Goal: Task Accomplishment & Management: Manage account settings

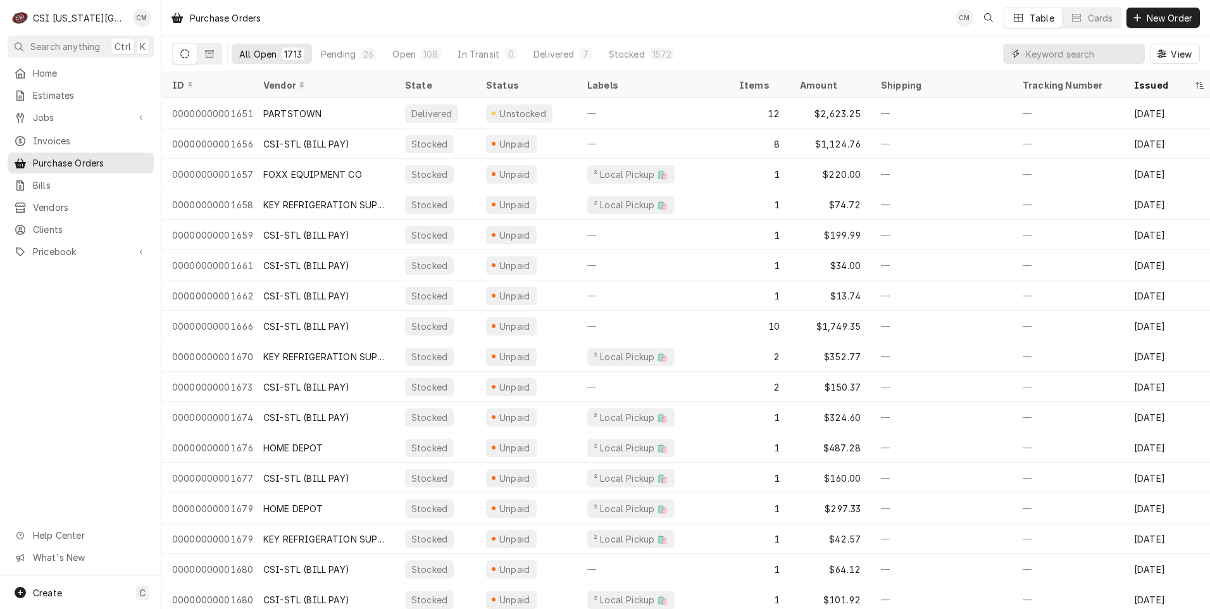
click at [1067, 56] on input "Dynamic Content Wrapper" at bounding box center [1082, 54] width 113 height 20
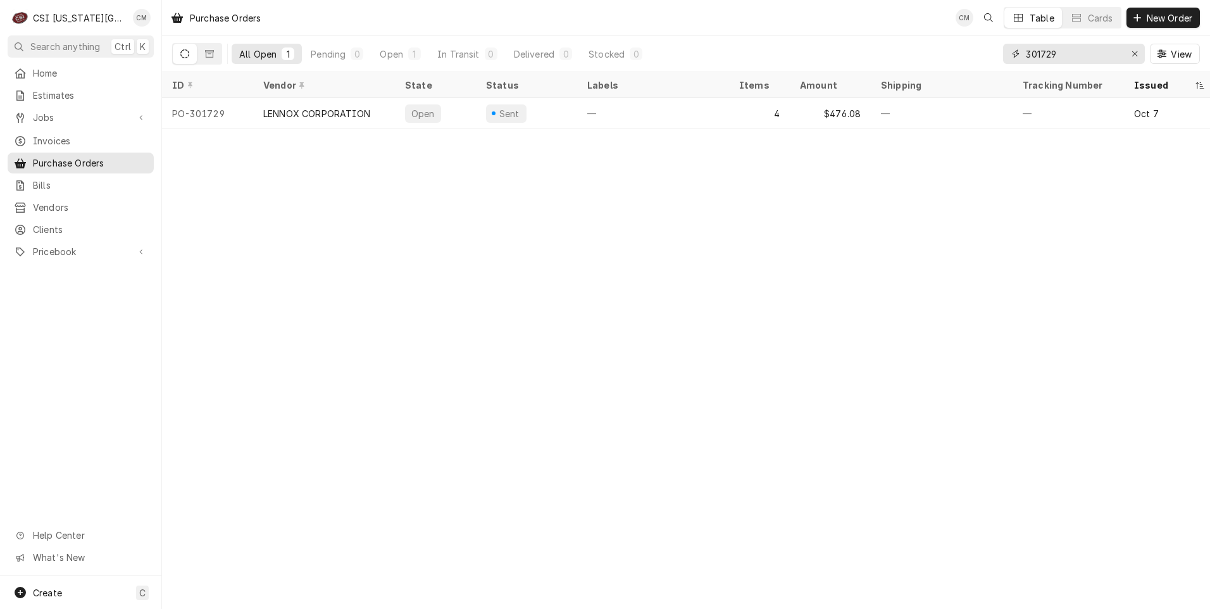
type input "301729"
click at [633, 108] on div "—" at bounding box center [653, 113] width 152 height 30
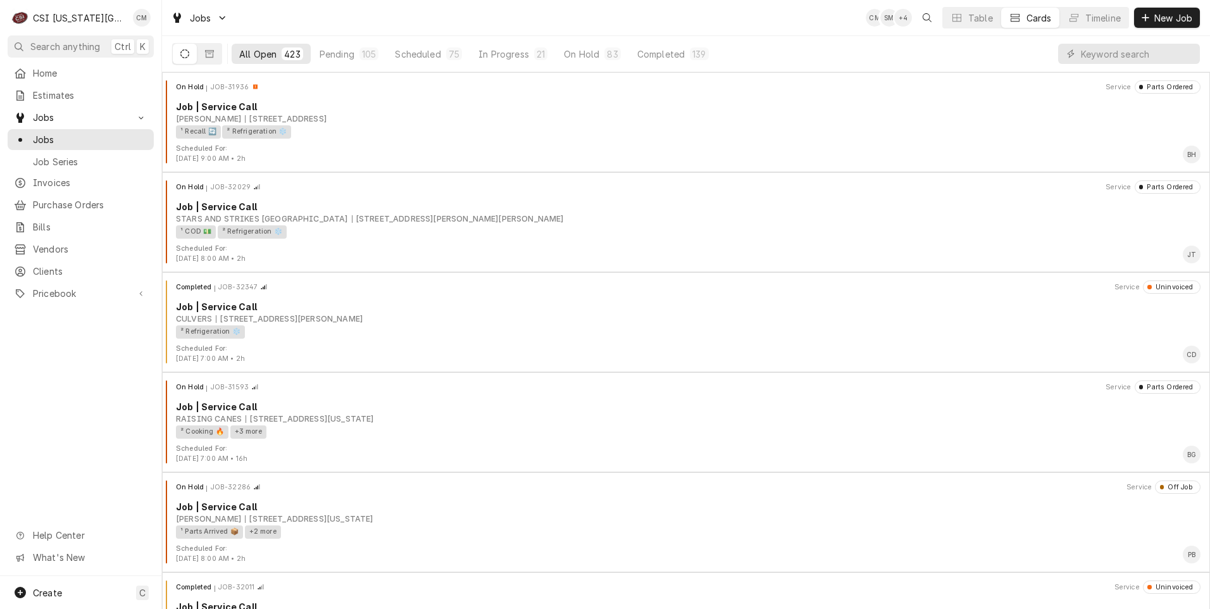
click at [53, 137] on span "Jobs" at bounding box center [90, 139] width 115 height 13
click at [976, 17] on div "Table" at bounding box center [980, 17] width 25 height 13
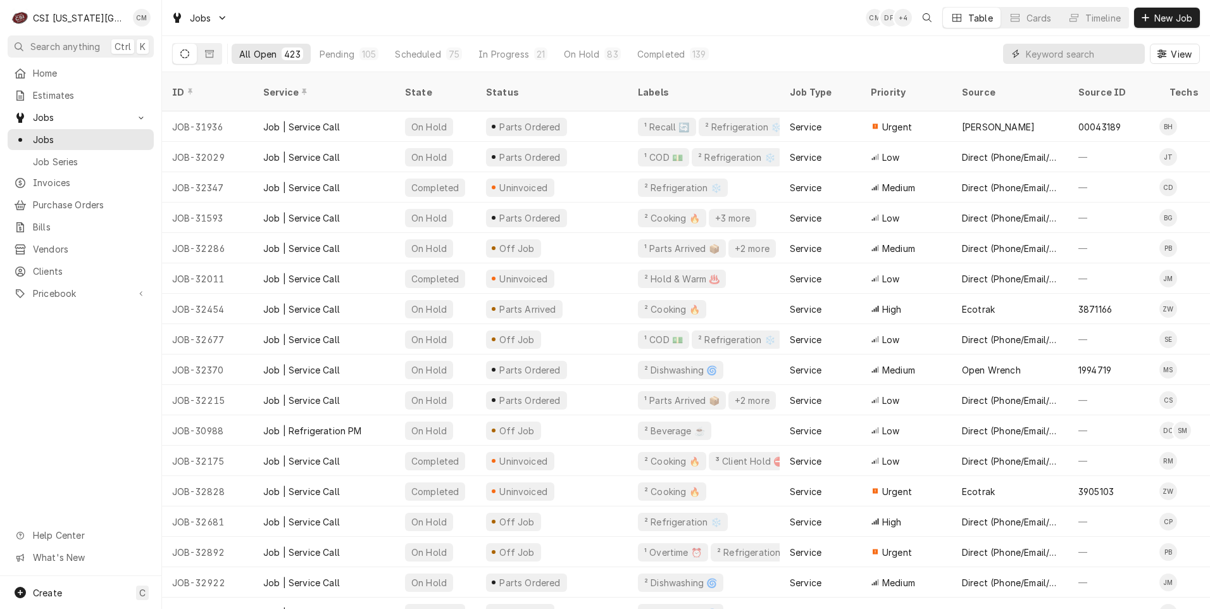
click at [1051, 56] on input "Dynamic Content Wrapper" at bounding box center [1082, 54] width 113 height 20
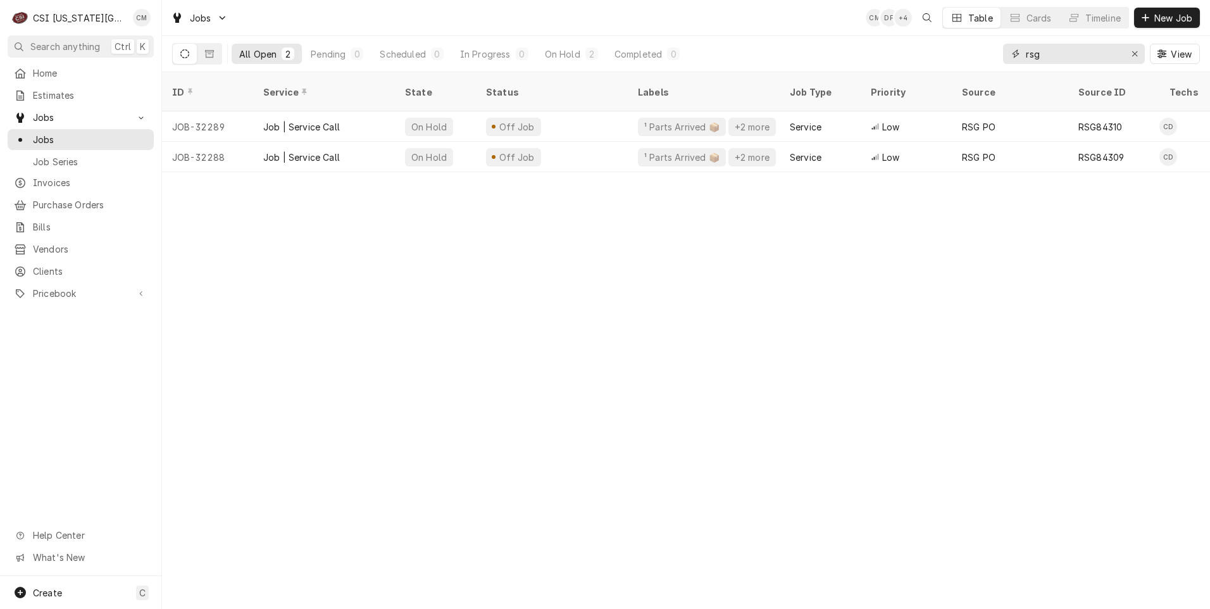
drag, startPoint x: 1049, startPoint y: 54, endPoint x: 979, endPoint y: 44, distance: 70.3
click at [979, 44] on div "All Open 2 Pending 0 Scheduled 0 In Progress 0 On Hold 2 Completed 0 rsg View" at bounding box center [685, 53] width 1027 height 35
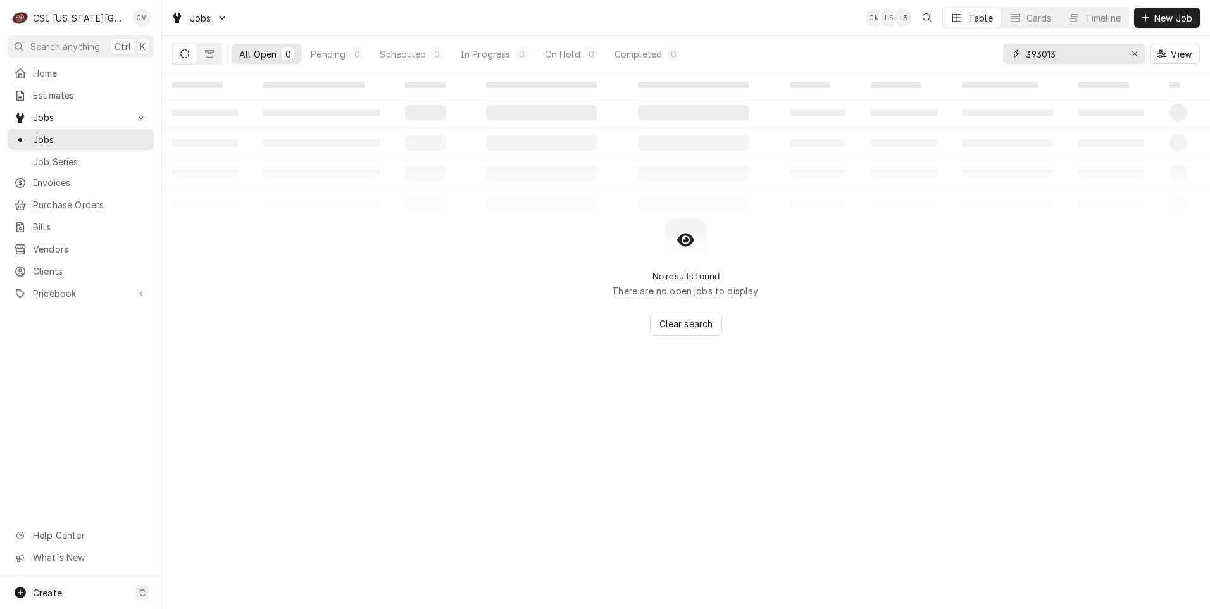
drag, startPoint x: 1059, startPoint y: 49, endPoint x: 988, endPoint y: 48, distance: 70.9
click at [988, 48] on div "All Open 0 Pending 0 Scheduled 0 In Progress 0 On Hold 0 Completed 0 393013 View" at bounding box center [685, 53] width 1027 height 35
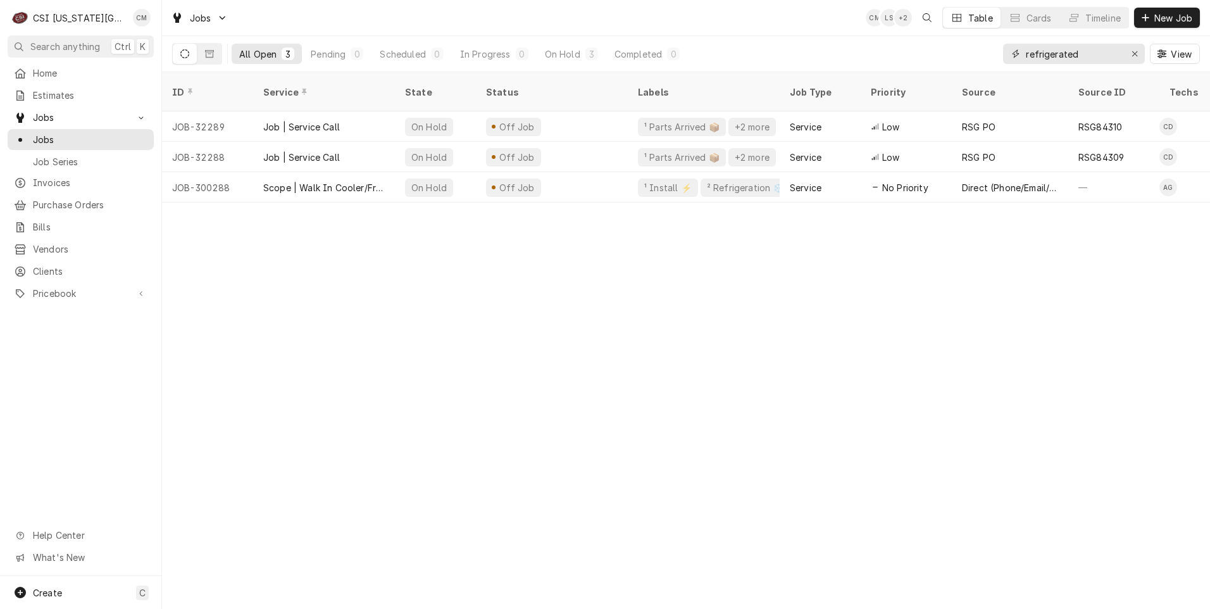
type input "refrigerated"
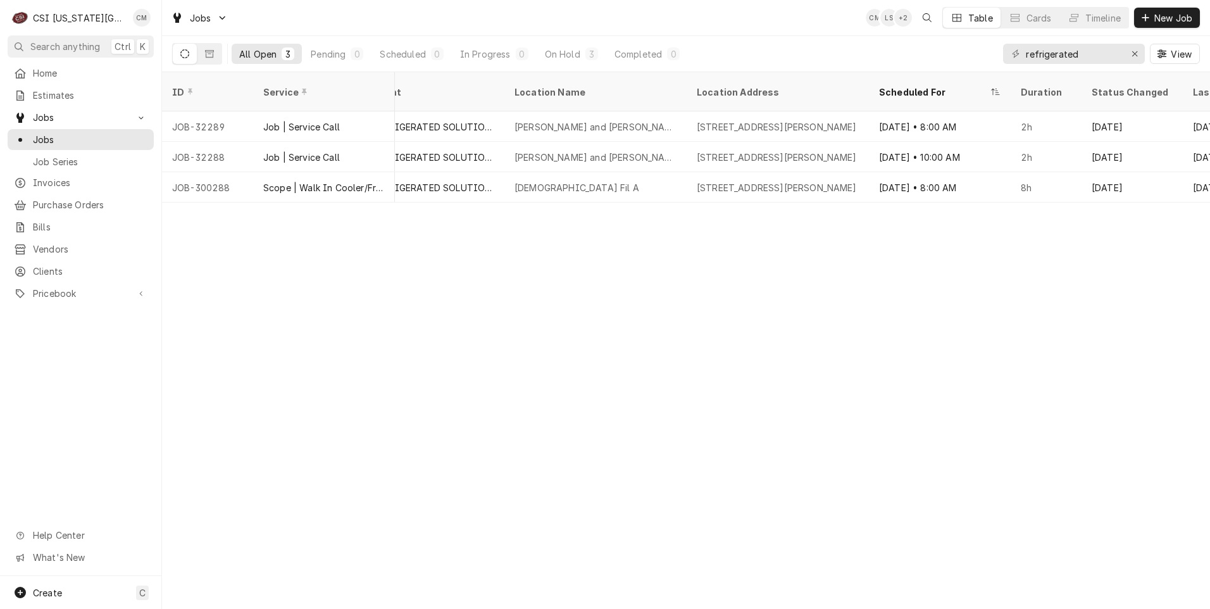
scroll to position [0, 1002]
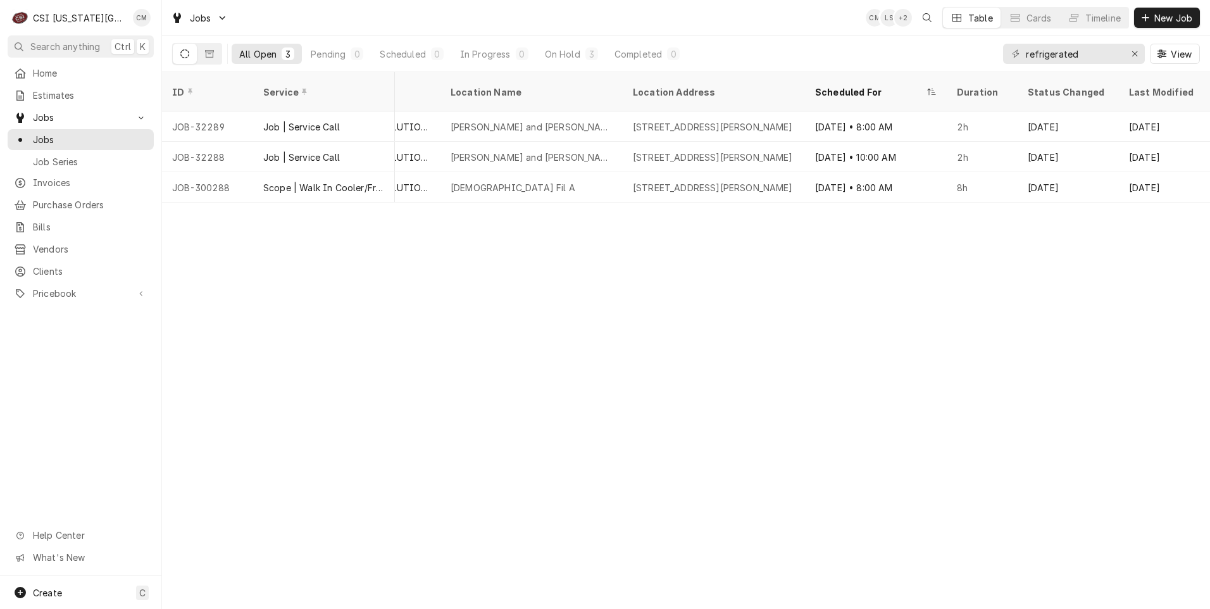
click at [855, 175] on div "Oct 10 • 8:00 AM" at bounding box center [876, 187] width 142 height 30
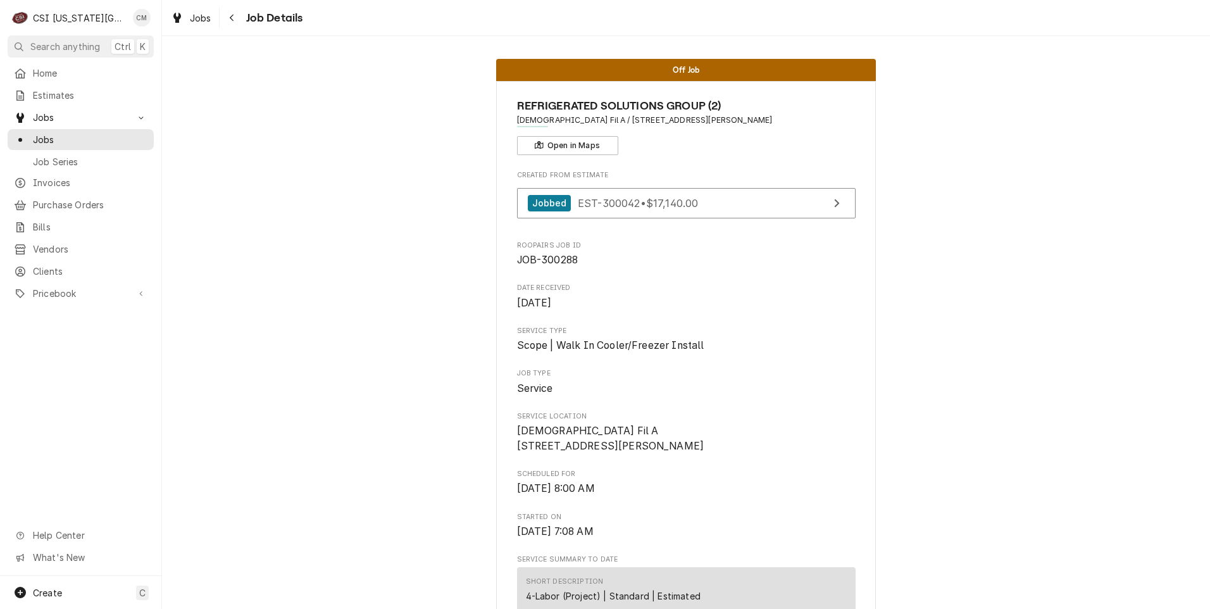
click at [139, 151] on link "Job Series" at bounding box center [81, 161] width 146 height 21
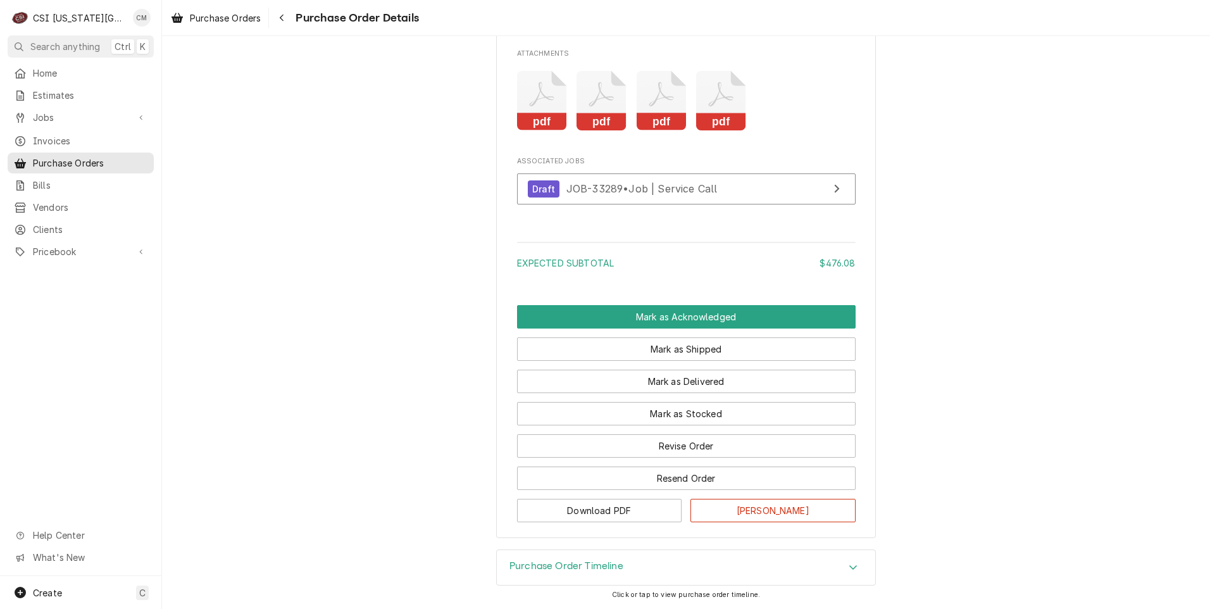
scroll to position [1753, 0]
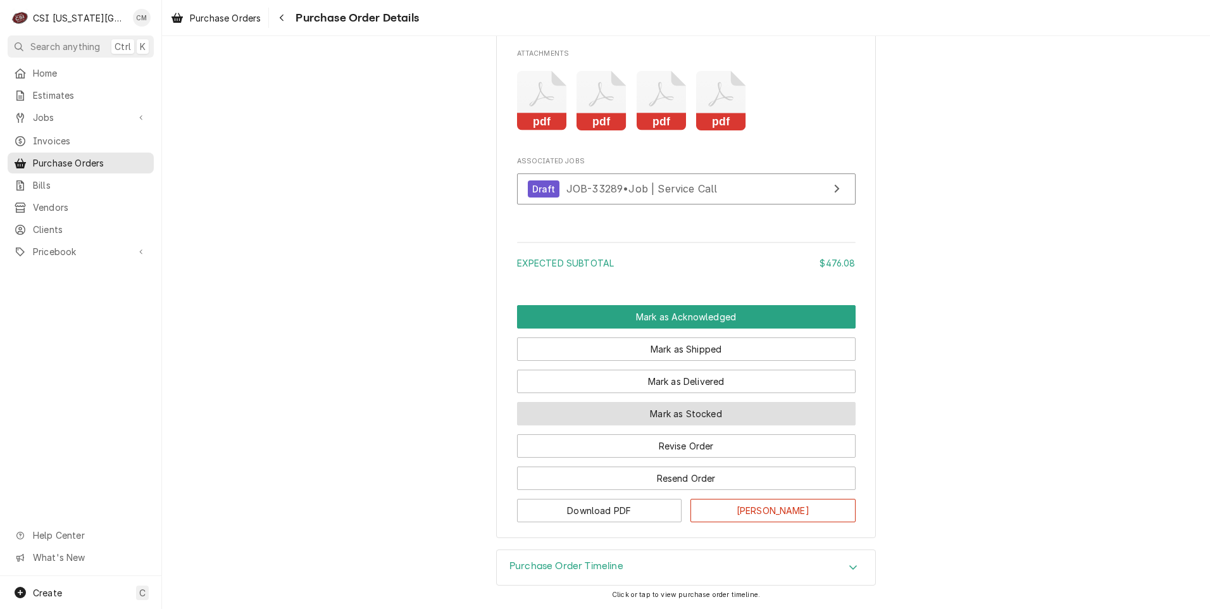
click at [685, 425] on button "Mark as Stocked" at bounding box center [686, 413] width 338 height 23
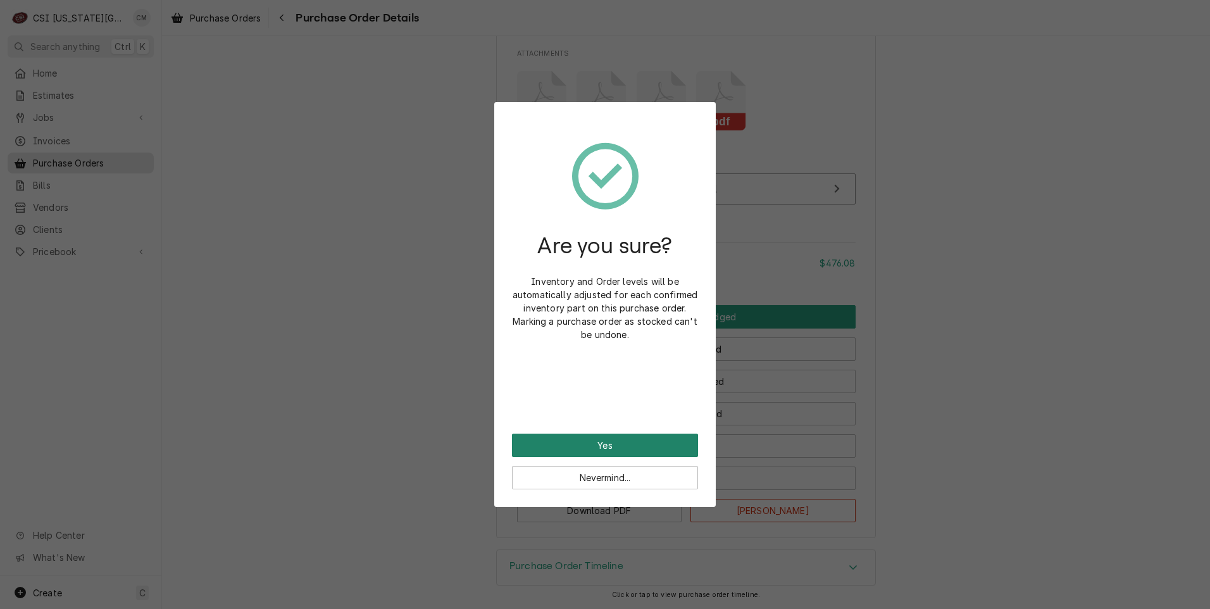
click at [636, 441] on button "Yes" at bounding box center [605, 444] width 186 height 23
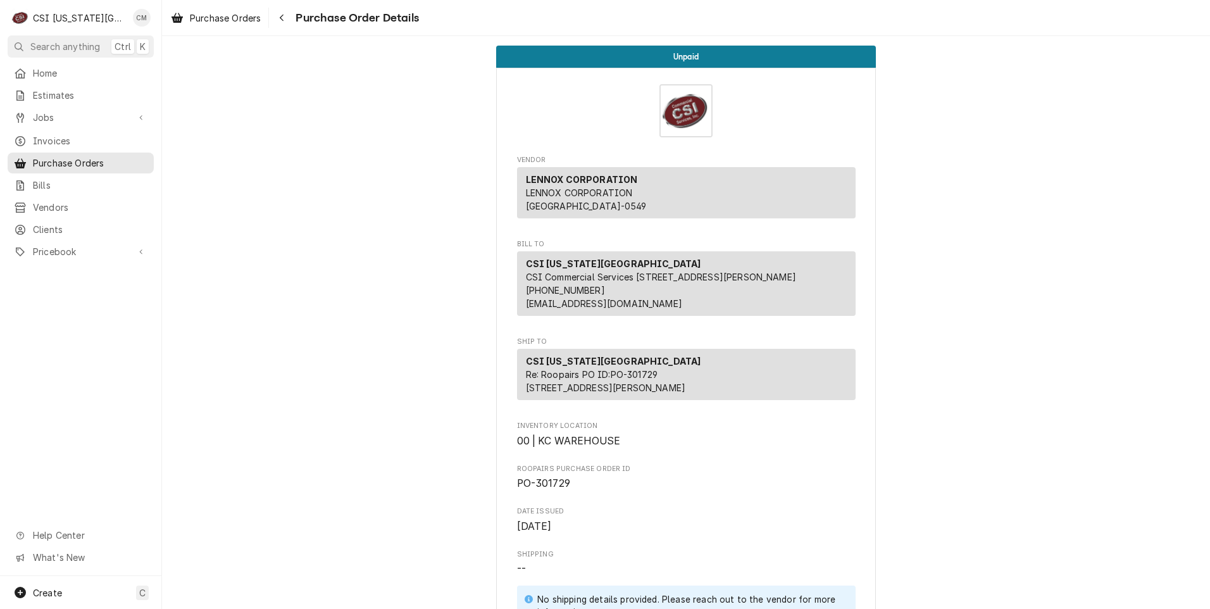
click at [83, 160] on span "Purchase Orders" at bounding box center [90, 162] width 115 height 13
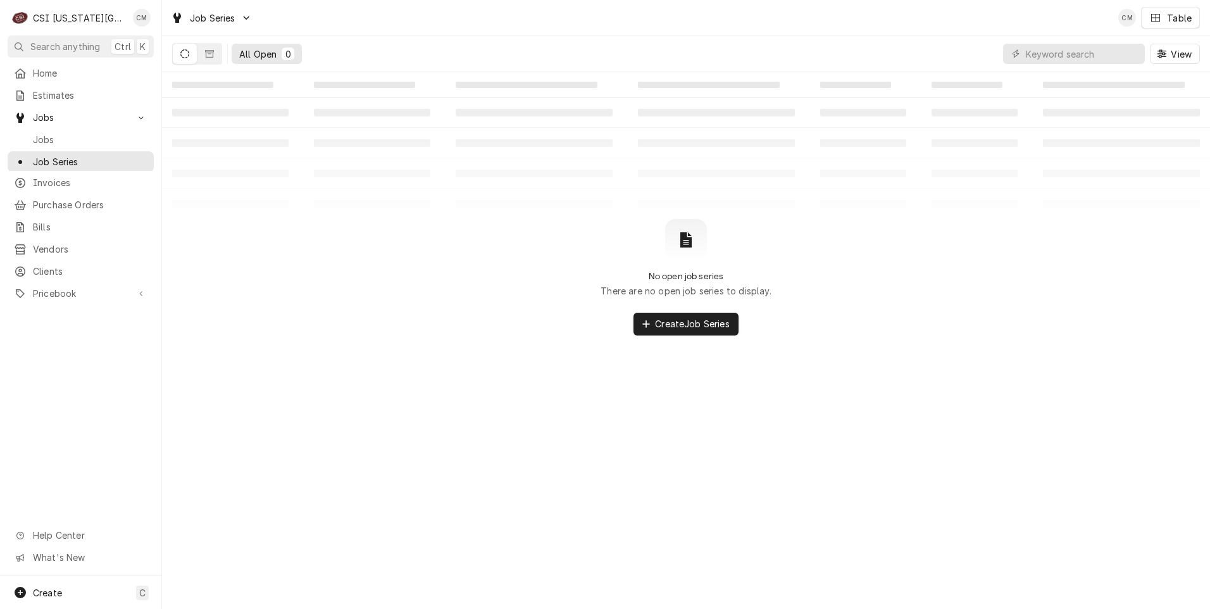
click at [59, 133] on span "Jobs" at bounding box center [90, 139] width 115 height 13
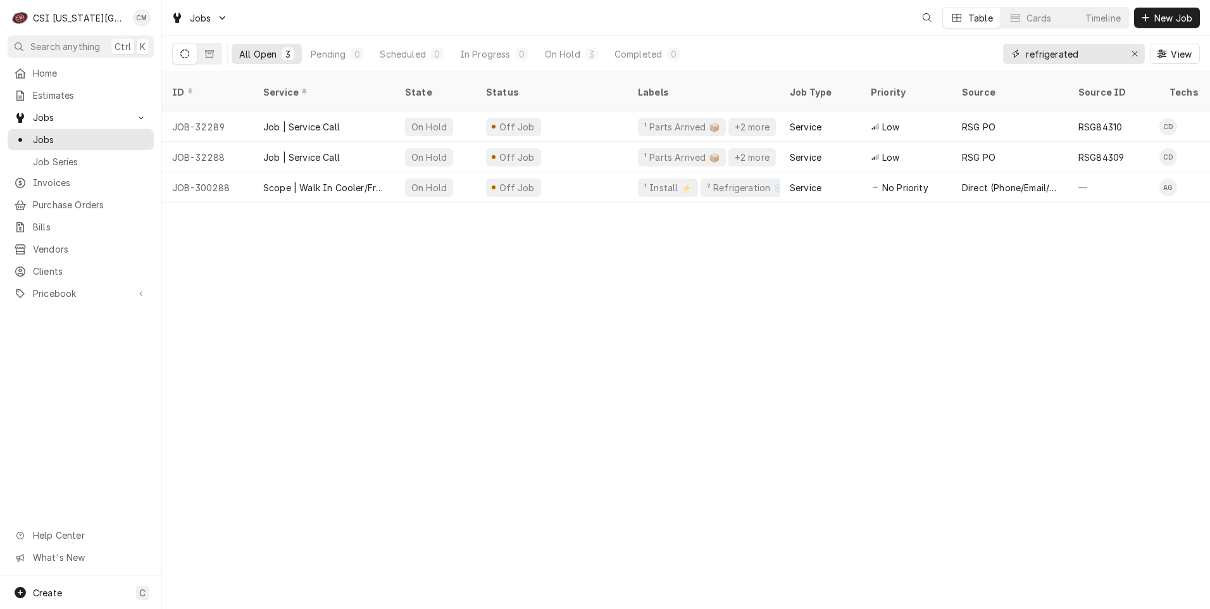
click at [1135, 51] on icon "Erase input" at bounding box center [1134, 53] width 7 height 9
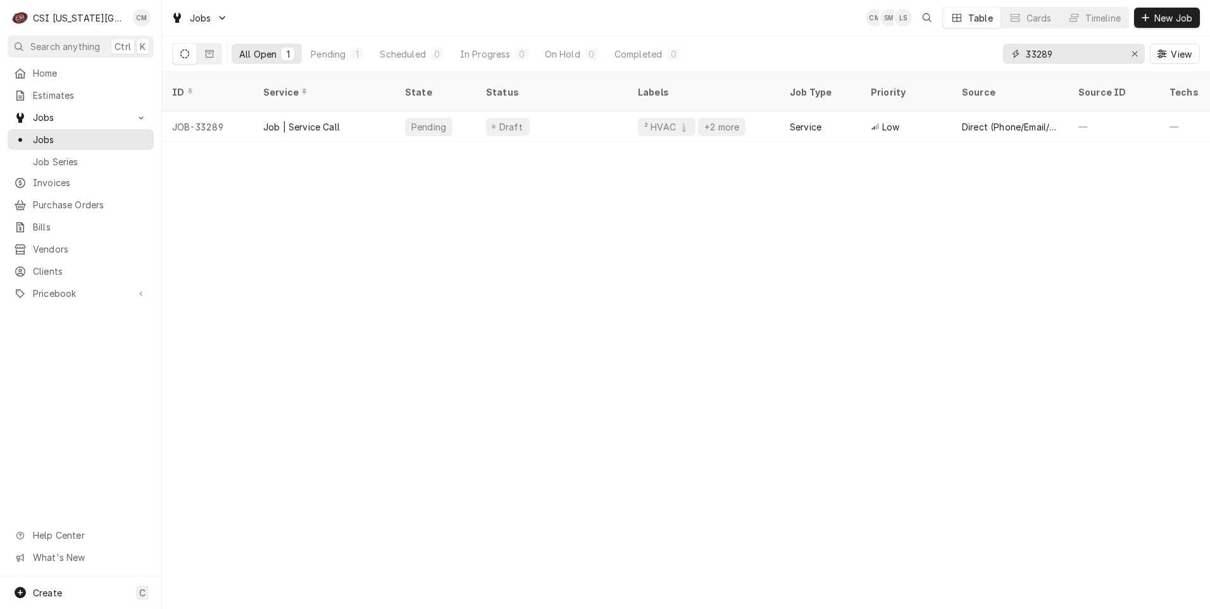
type input "33289"
click at [551, 111] on div "Draft" at bounding box center [552, 126] width 152 height 30
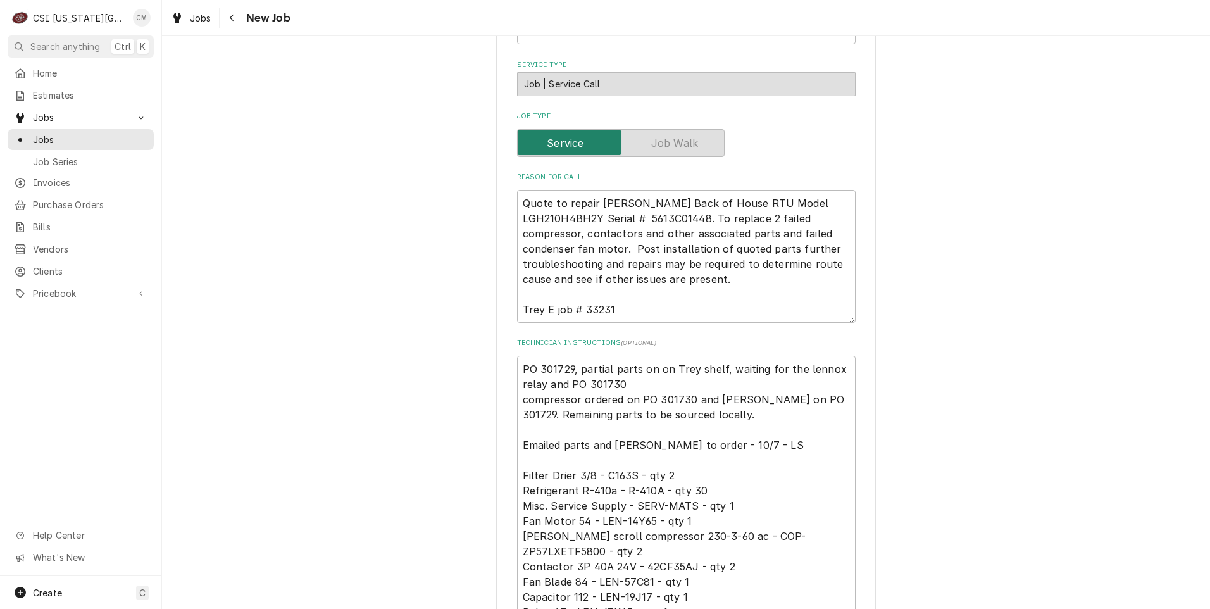
scroll to position [562, 0]
click at [517, 353] on textarea "PO 301729, partial parts on on Trey shelf, waiting for the lennox relay and PO …" at bounding box center [686, 495] width 338 height 285
type textarea "x"
type textarea "PO 301729, partial parts on on Trey shelf, waiting for the lennox relay and PO …"
type textarea "x"
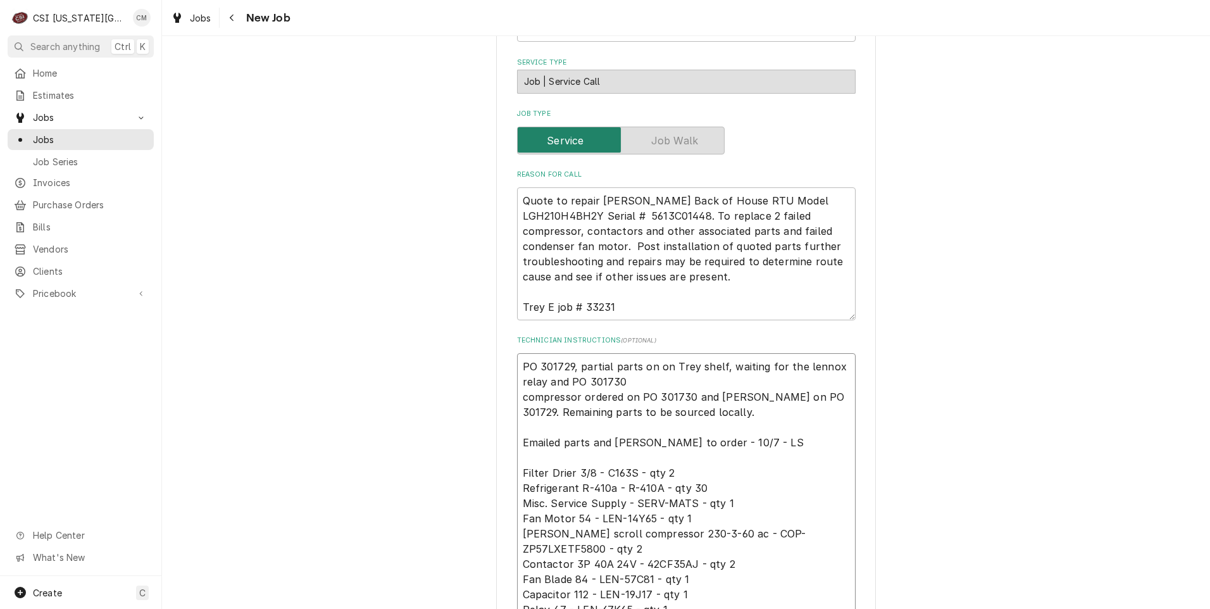
type textarea "a PO 301729, partial parts on on Trey shelf, waiting for the lennox relay and P…"
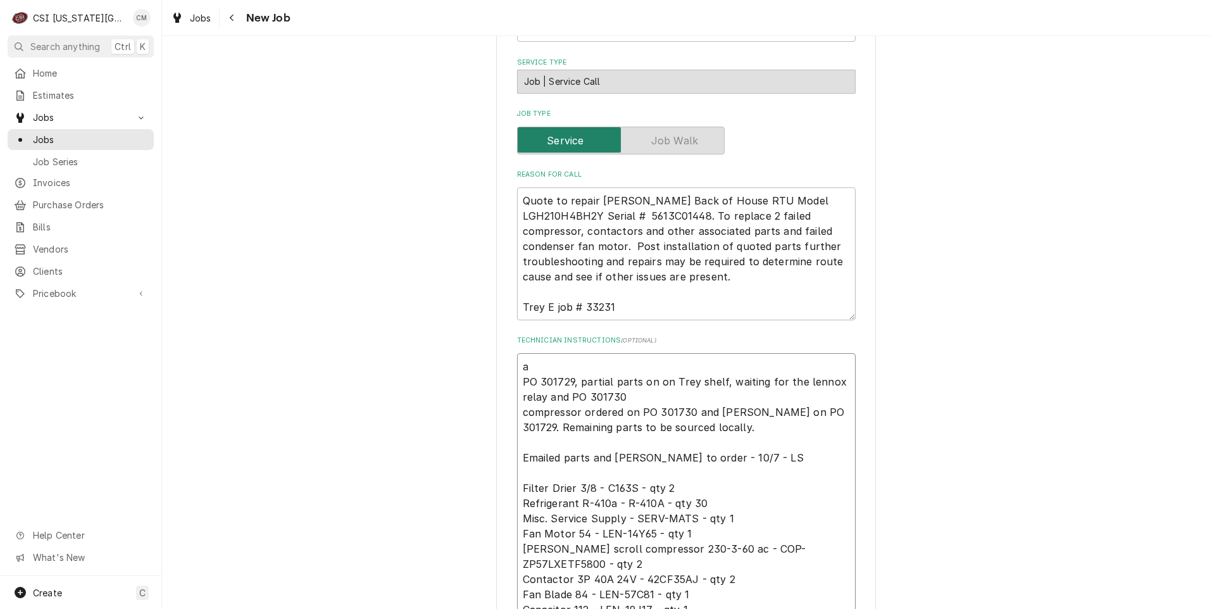
type textarea "x"
type textarea "ai PO 301729, partial parts on on Trey shelf, waiting for the lennox relay and …"
type textarea "x"
type textarea "aii PO 301729, partial parts on on Trey shelf, waiting for the lennox relay and…"
type textarea "x"
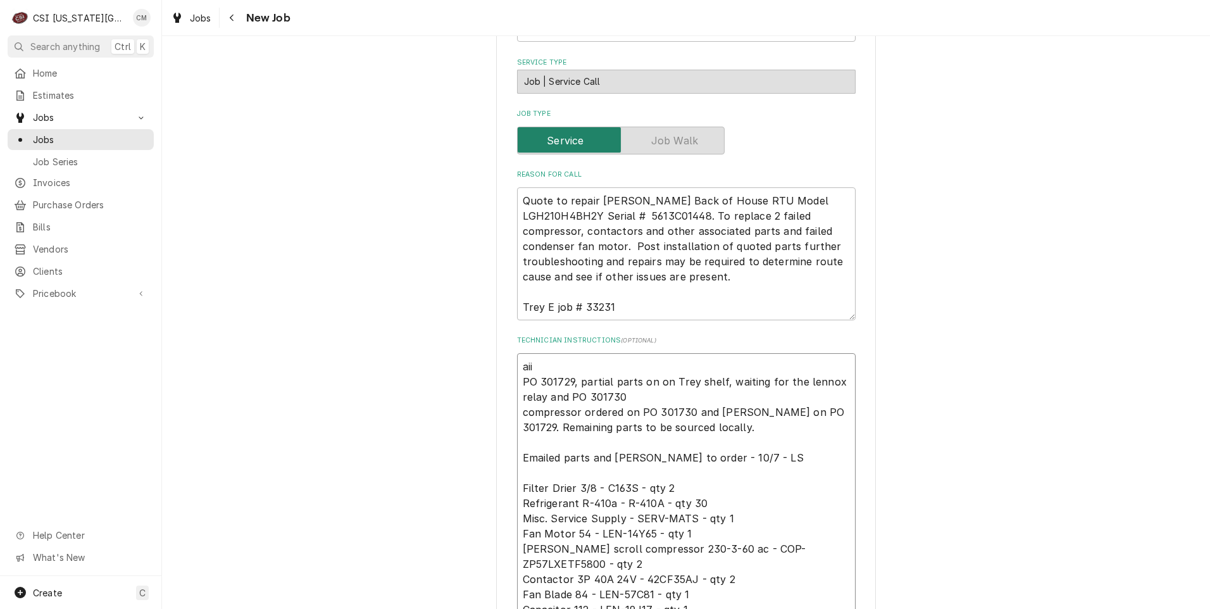
type textarea "aii= PO 301729, partial parts on on Trey shelf, waiting for the lennox relay an…"
type textarea "x"
type textarea "aii PO 301729, partial parts on on Trey shelf, waiting for the lennox relay and…"
type textarea "x"
type textarea "aii i PO 301729, partial parts on on Trey shelf, waiting for the lennox relay a…"
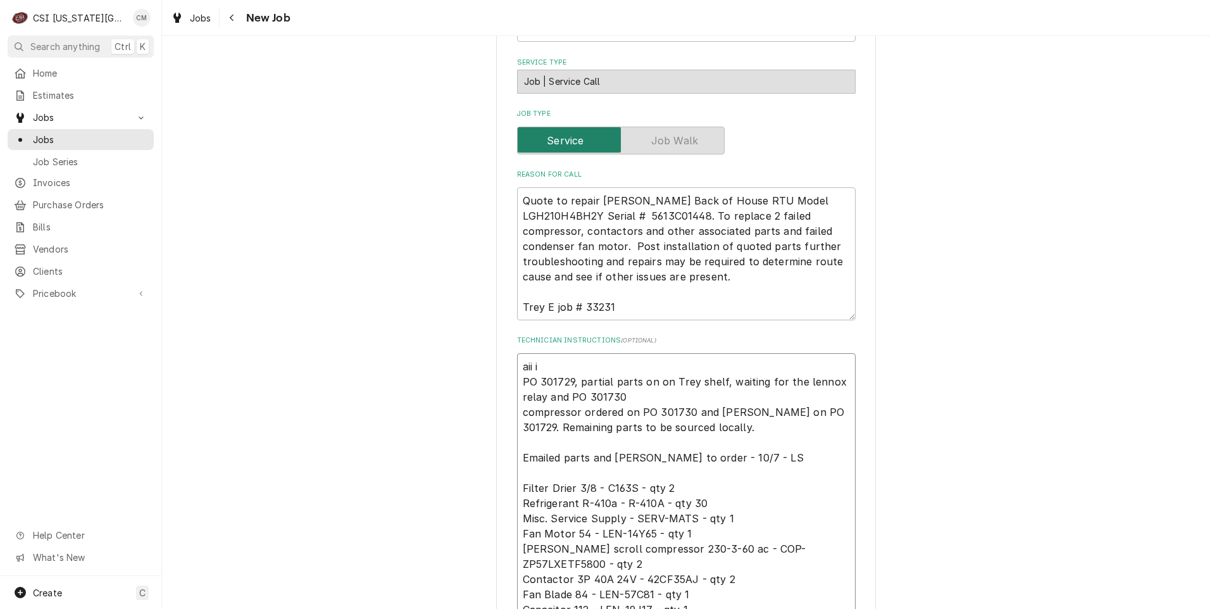
type textarea "x"
type textarea "aii if PO 301729, partial parts on on Trey shelf, waiting for the lennox relay …"
type textarea "x"
type textarea "aii if PO 301729, partial parts on on Trey shelf, waiting for the lennox relay …"
type textarea "x"
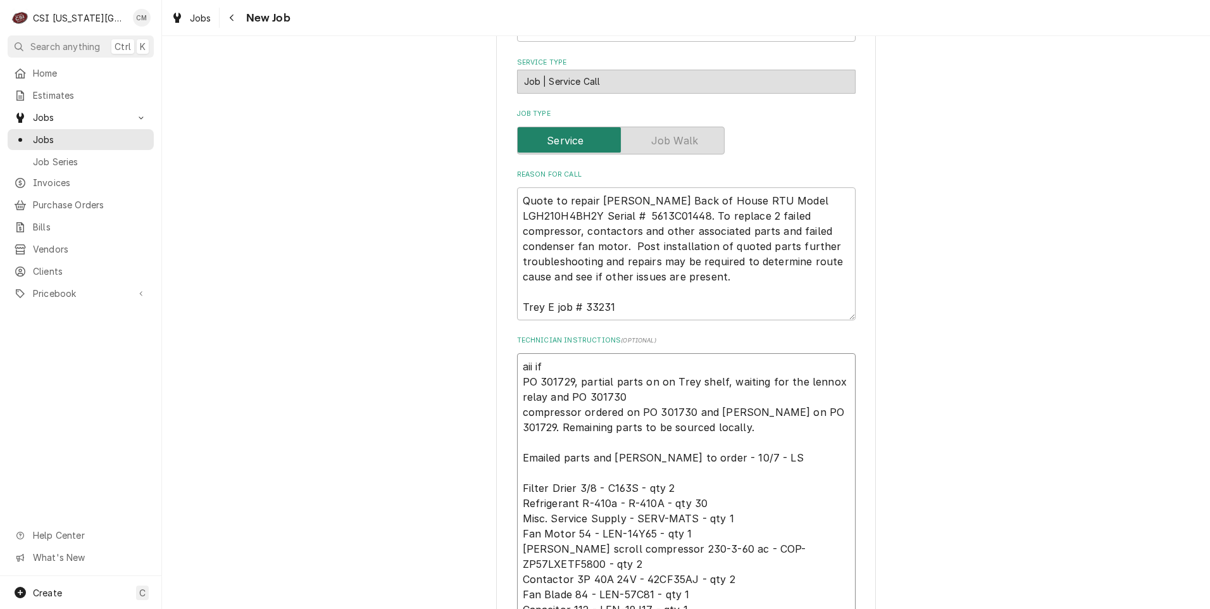
type textarea "aii if = PO 301729, partial parts on on Trey shelf, waiting for the lennox rela…"
type textarea "x"
type textarea "aii if PO 301729, partial parts on on Trey shelf, waiting for the lennox relay …"
type textarea "x"
type textarea "aii if = PO 301729, partial parts on on Trey shelf, waiting for the lennox rela…"
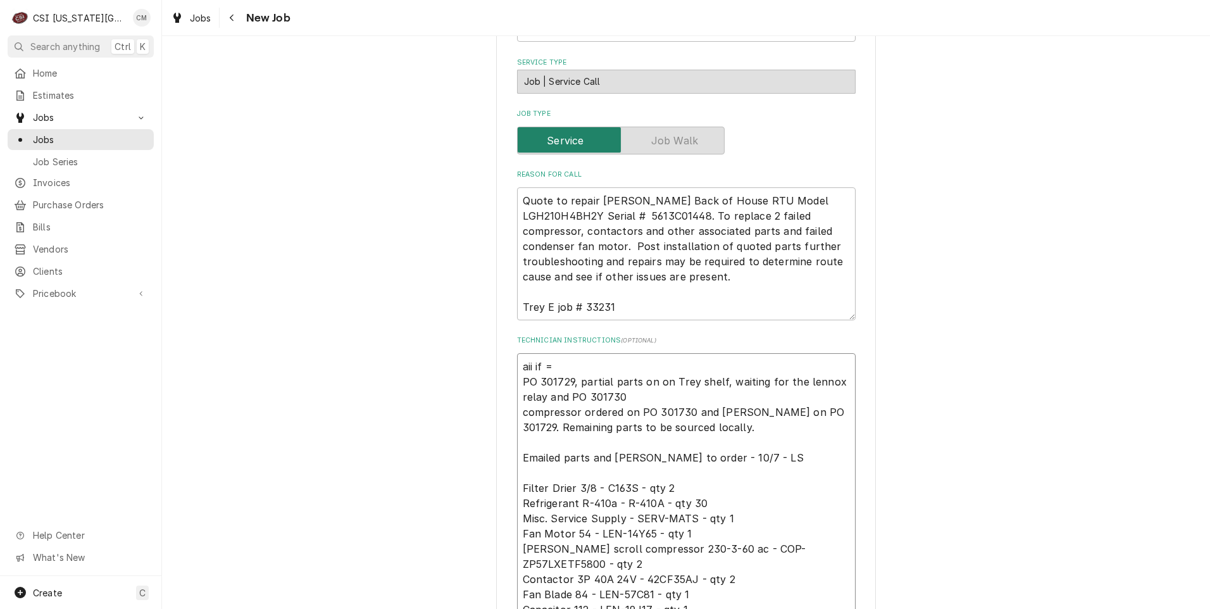
type textarea "x"
type textarea "aii if PO 301729, partial parts on on Trey shelf, waiting for the lennox relay …"
type textarea "x"
type textarea "aii if PO 301729, partial parts on on Trey shelf, waiting for the lennox relay …"
type textarea "x"
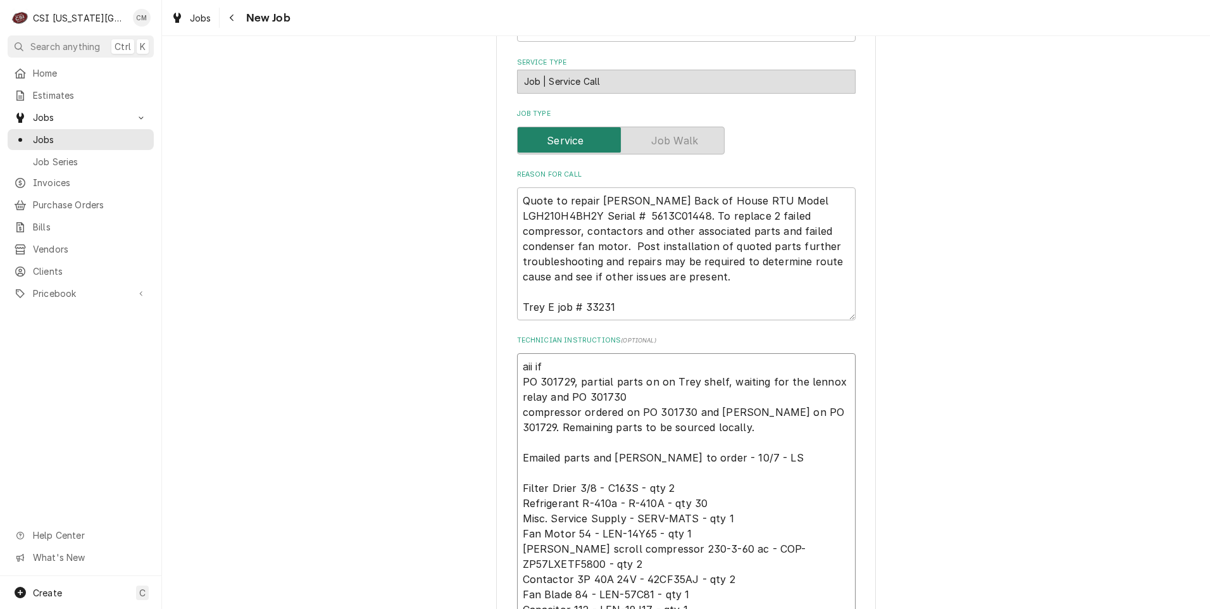
type textarea "aii i PO 301729, partial parts on on Trey shelf, waiting for the lennox relay a…"
type textarea "x"
type textarea "aii PO 301729, partial parts on on Trey shelf, waiting for the lennox relay and…"
type textarea "x"
type textarea "aii o PO 301729, partial parts on on Trey shelf, waiting for the lennox relay a…"
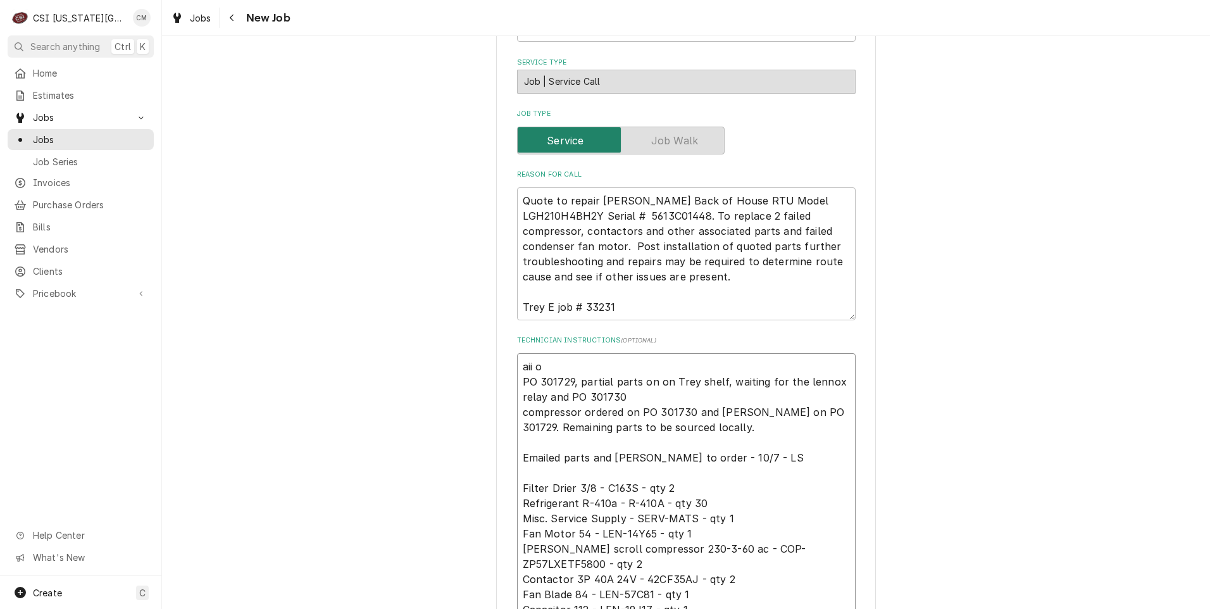
type textarea "x"
type textarea "aii o PO 301729, partial parts on on Trey shelf, waiting for the lennox relay a…"
type textarea "x"
type textarea "aii of PO 301729, partial parts on on Trey shelf, waiting for the lennox relay …"
type textarea "x"
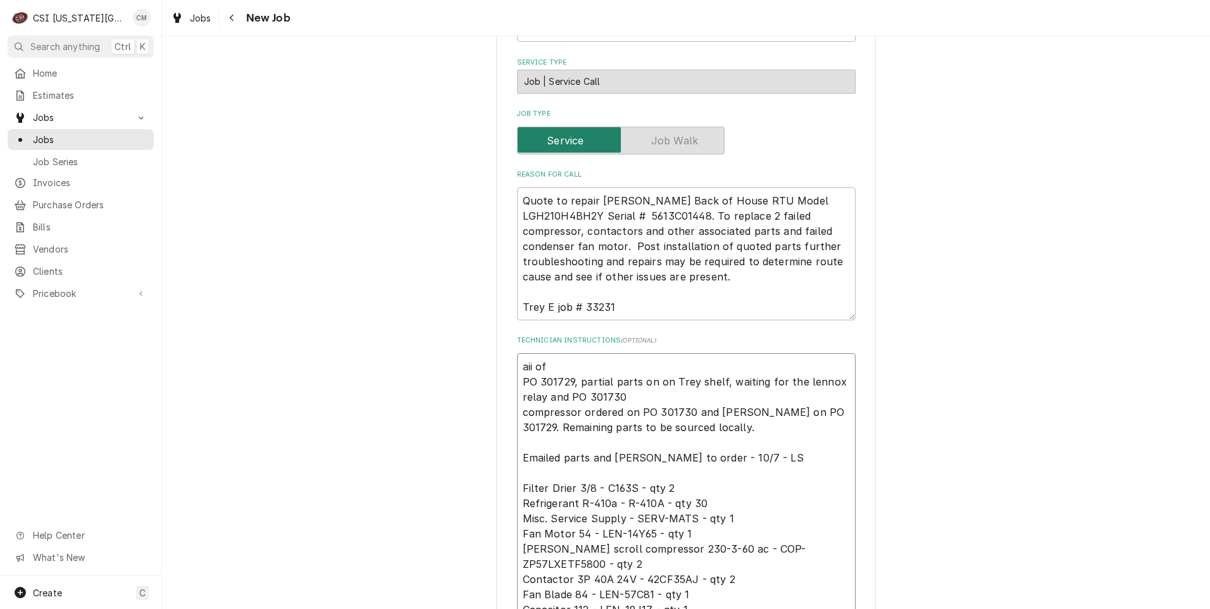
type textarea "aii of PO 301729, partial parts on on Trey shelf, waiting for the lennox relay …"
type textarea "x"
type textarea "aii of P PO 301729, partial parts on on Trey shelf, waiting for the lennox rela…"
type textarea "x"
type textarea "aii of PO PO 301729, partial parts on on Trey shelf, waiting for the lennox rel…"
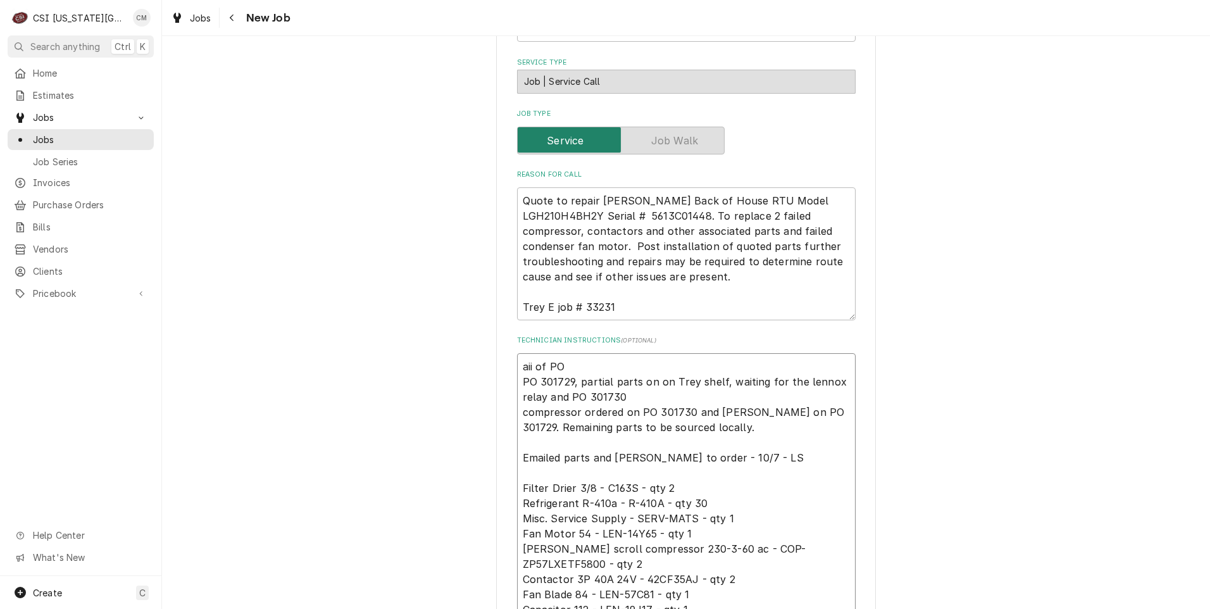
type textarea "x"
type textarea "aii of PO 3 PO 301729, partial parts on on Trey shelf, waiting for the lennox r…"
type textarea "x"
type textarea "aii of PO 30 PO 301729, partial parts on on Trey shelf, waiting for the lennox …"
type textarea "x"
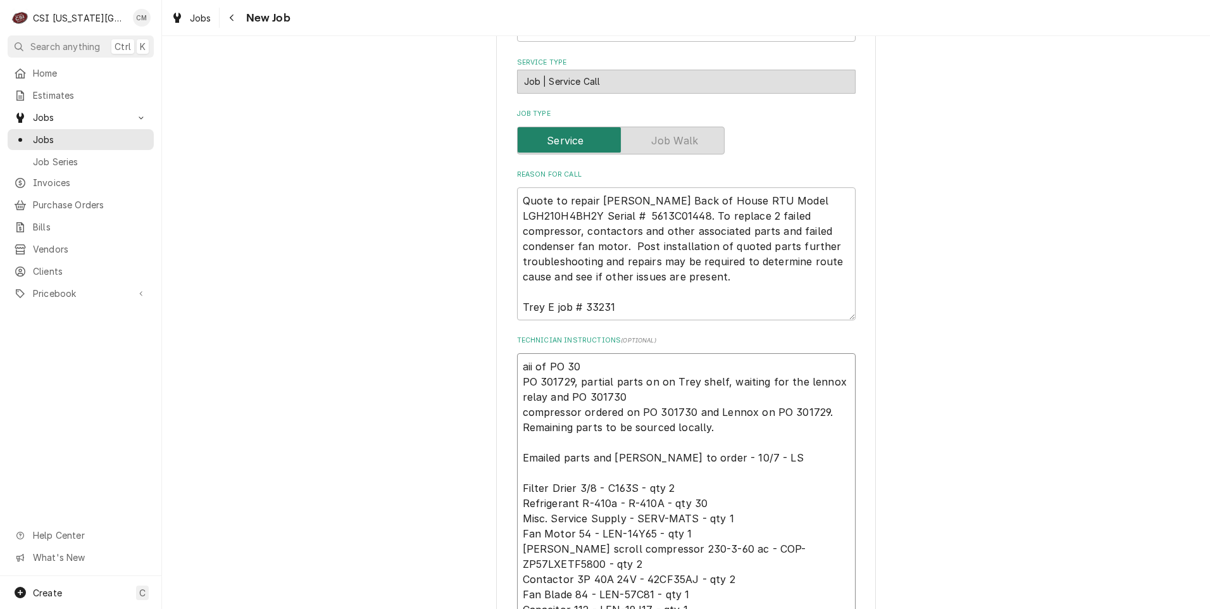
type textarea "aii of PO 301 PO 301729, partial parts on on Trey shelf, waiting for the lennox…"
type textarea "x"
type textarea "aii of PO 3017 PO 301729, partial parts on on Trey shelf, waiting for the lenno…"
type textarea "x"
type textarea "aii of PO 30172 PO 301729, partial parts on on Trey shelf, waiting for the lenn…"
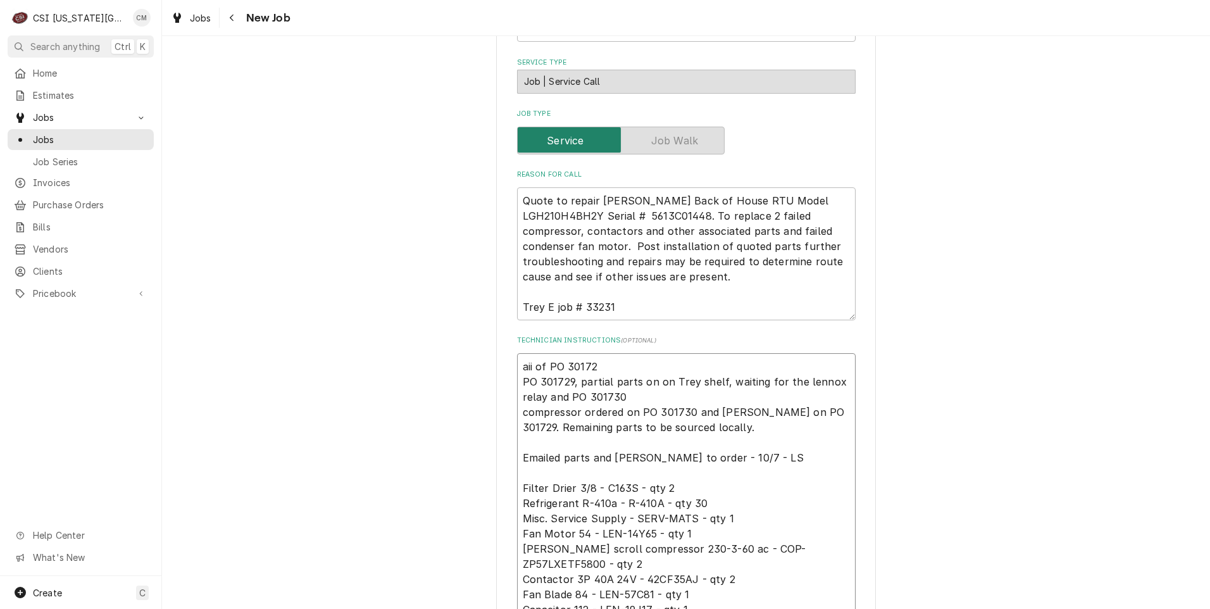
type textarea "x"
type textarea "aii of PO 301729 PO 301729, partial parts on on Trey shelf, waiting for the len…"
type textarea "x"
type textarea "aii of PO 301729 PO 301729, partial parts on on Trey shelf, waiting for the len…"
type textarea "x"
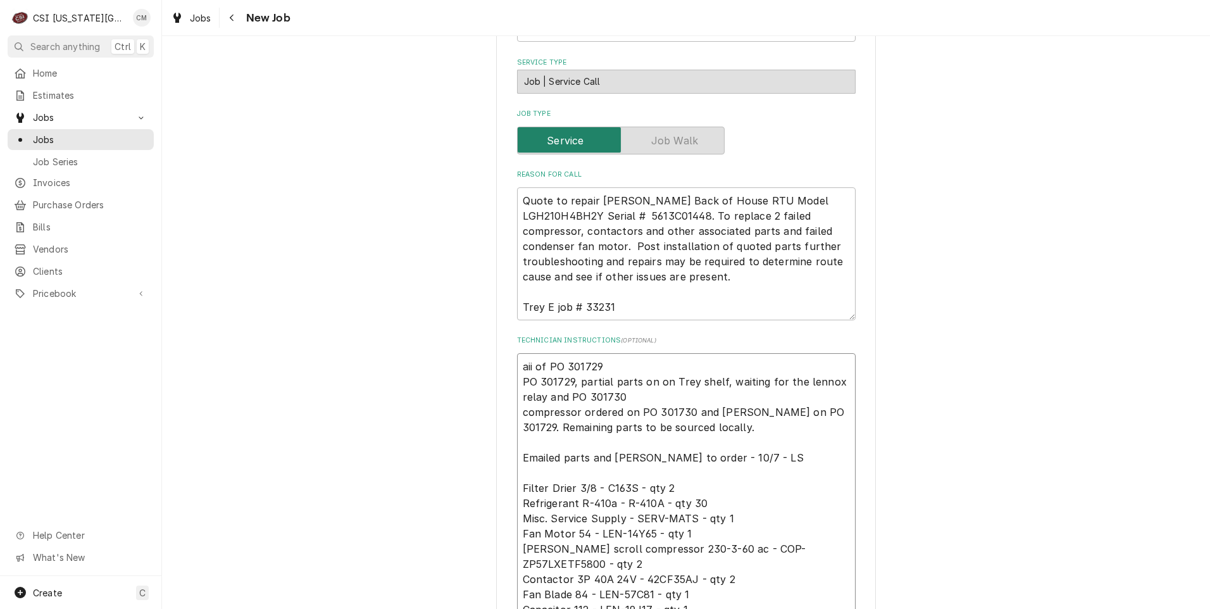
type textarea "aii of PO 301729 i PO 301729, partial parts on on Trey shelf, waiting for the l…"
type textarea "x"
type textarea "aii of PO 301729 is PO 301729, partial parts on on Trey shelf, waiting for the …"
type textarea "x"
type textarea "aii of PO 301729 is o PO 301729, partial parts on on Trey shelf, waiting for th…"
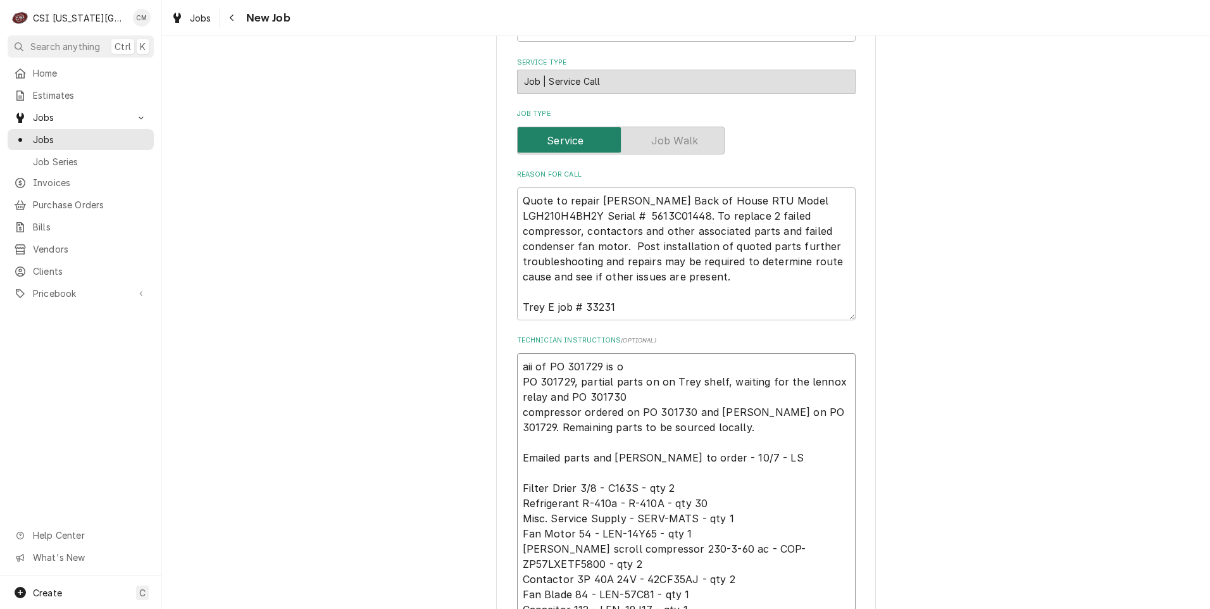
type textarea "x"
type textarea "aii of PO 301729 is on PO 301729, partial parts on on Trey shelf, waiting for t…"
type textarea "x"
type textarea "aii of PO 301729 is on PO 301729, partial parts on on Trey shelf, waiting for t…"
type textarea "x"
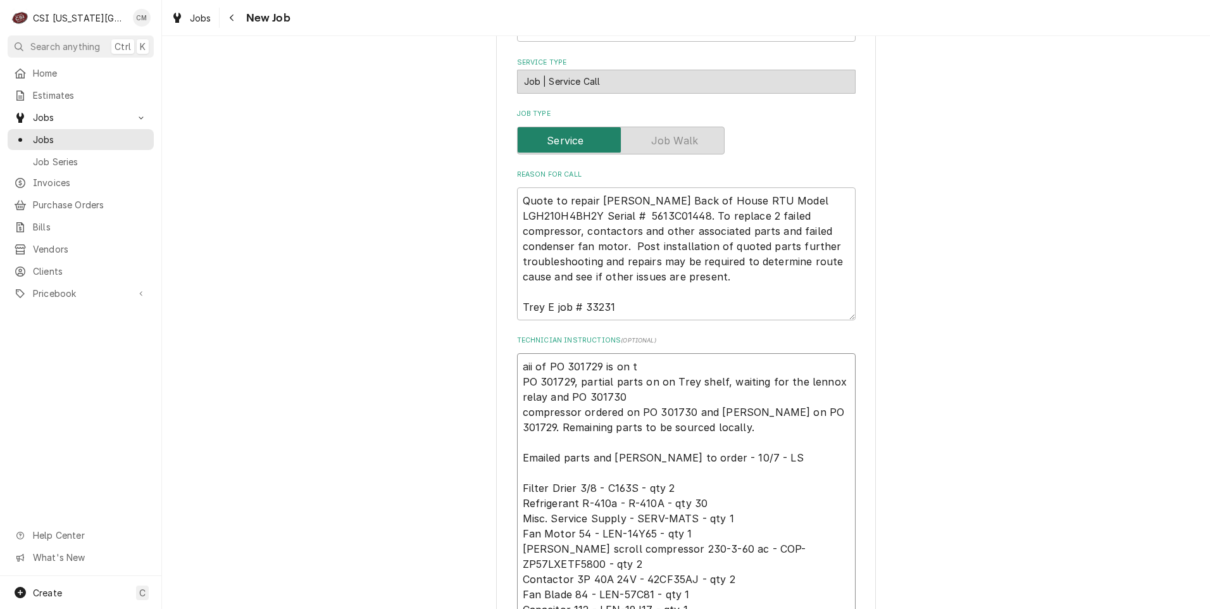
type textarea "aii of PO 301729 is on th PO 301729, partial parts on on Trey shelf, waiting fo…"
type textarea "x"
type textarea "aii of PO 301729 is on the PO 301729, partial parts on on Trey shelf, waiting f…"
type textarea "x"
type textarea "aii of PO 301729 is on the PO 301729, partial parts on on Trey shelf, waiting f…"
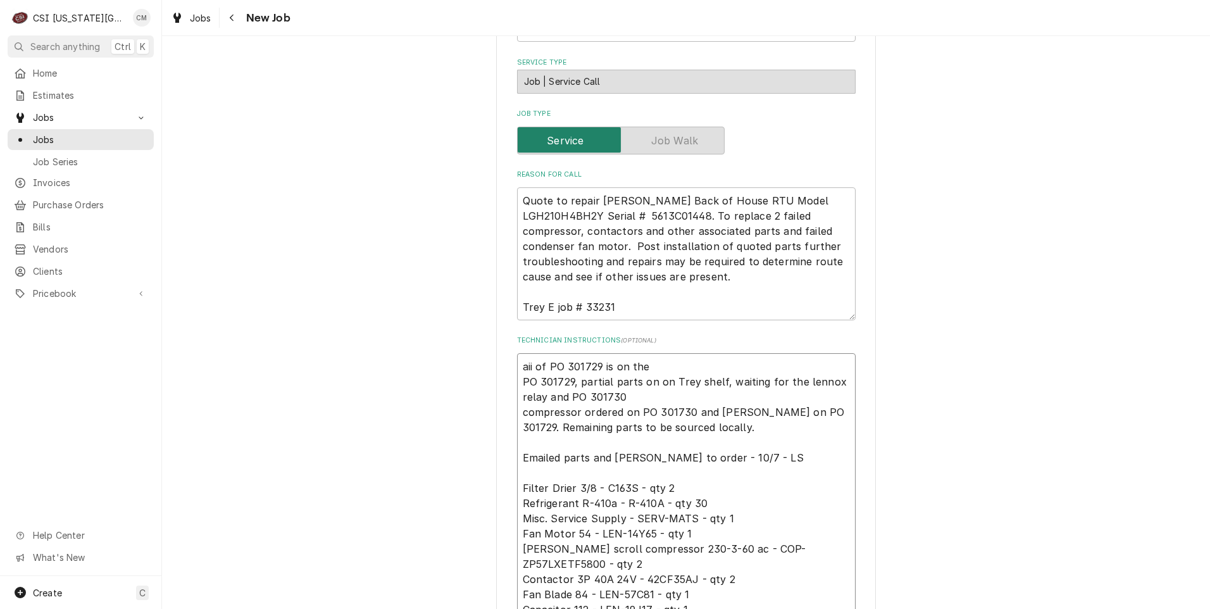
type textarea "x"
type textarea "aii of PO 301729 is on the u PO 301729, partial parts on on Trey shelf, waiting…"
type textarea "x"
type textarea "aii of PO 301729 is on the un PO 301729, partial parts on on Trey shelf, waitin…"
type textarea "x"
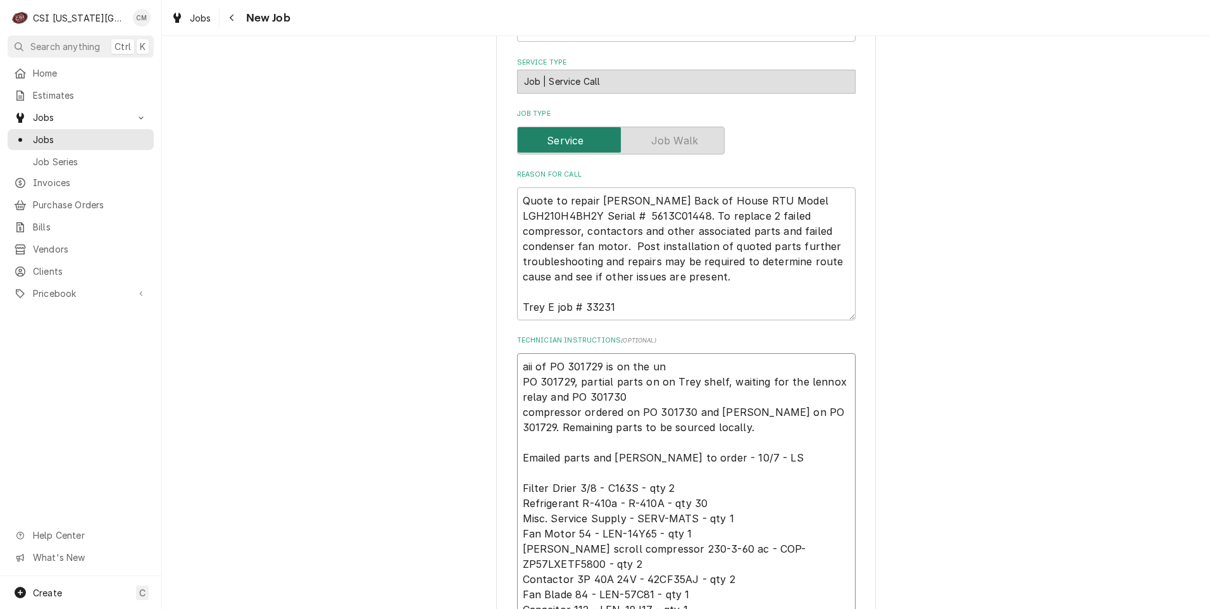
type textarea "aii of PO 301729 is on the una PO 301729, partial parts on on Trey shelf, waiti…"
type textarea "x"
type textarea "aii of PO 301729 is on the unas PO 301729, partial parts on on Trey shelf, wait…"
type textarea "x"
type textarea "aii of PO 301729 is on the unass PO 301729, partial parts on on Trey shelf, wai…"
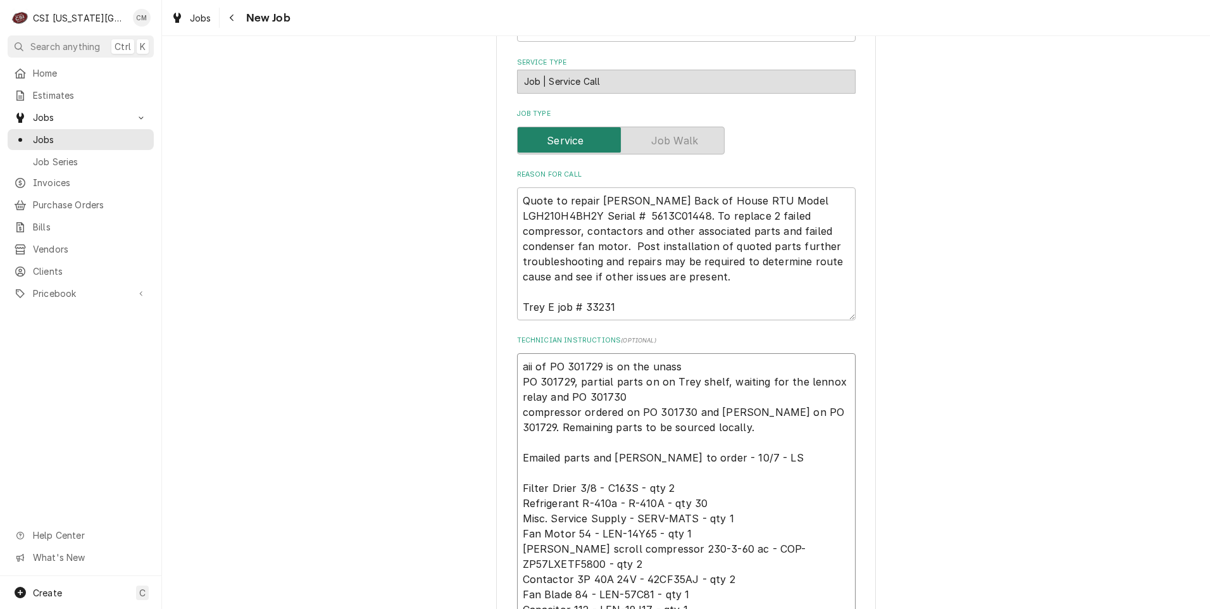
type textarea "x"
type textarea "aii of PO 301729 is on the unassi PO 301729, partial parts on on Trey shelf, wa…"
type textarea "x"
type textarea "aii of PO 301729 is on the unassig PO 301729, partial parts on on Trey shelf, w…"
type textarea "x"
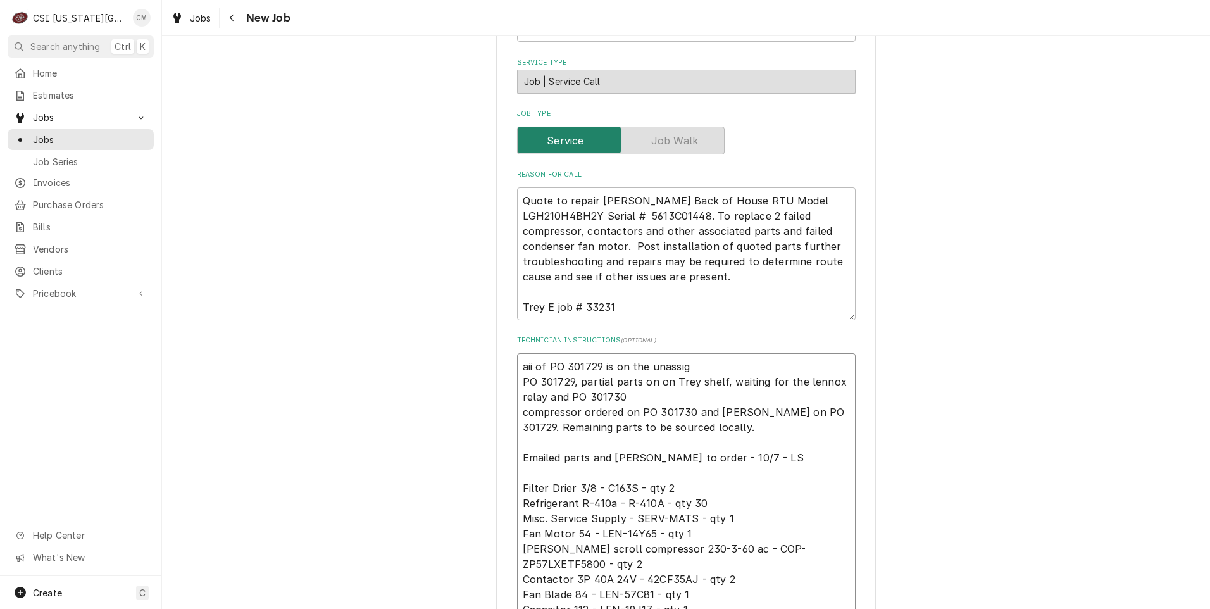
type textarea "aii of PO 301729 is on the unassign PO 301729, partial parts on on Trey shelf, …"
type textarea "x"
type textarea "aii of PO 301729 is on the unassigne PO 301729, partial parts on on Trey shelf,…"
type textarea "x"
type textarea "aii of PO 301729 is on the unassigned PO 301729, partial parts on on Trey shelf…"
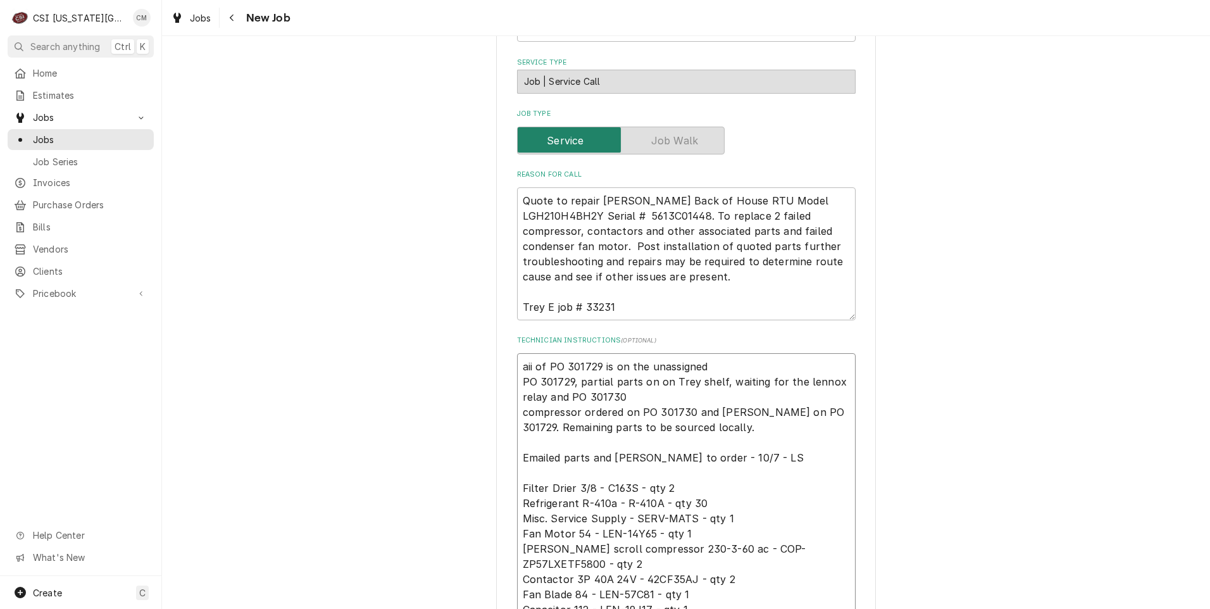
type textarea "x"
type textarea "aii of PO 301729 is on the unassigned PO 301729, partial parts on on Trey shelf…"
type textarea "x"
type textarea "aii of PO 301729 is on the unassigned s PO 301729, partial parts on on Trey she…"
type textarea "x"
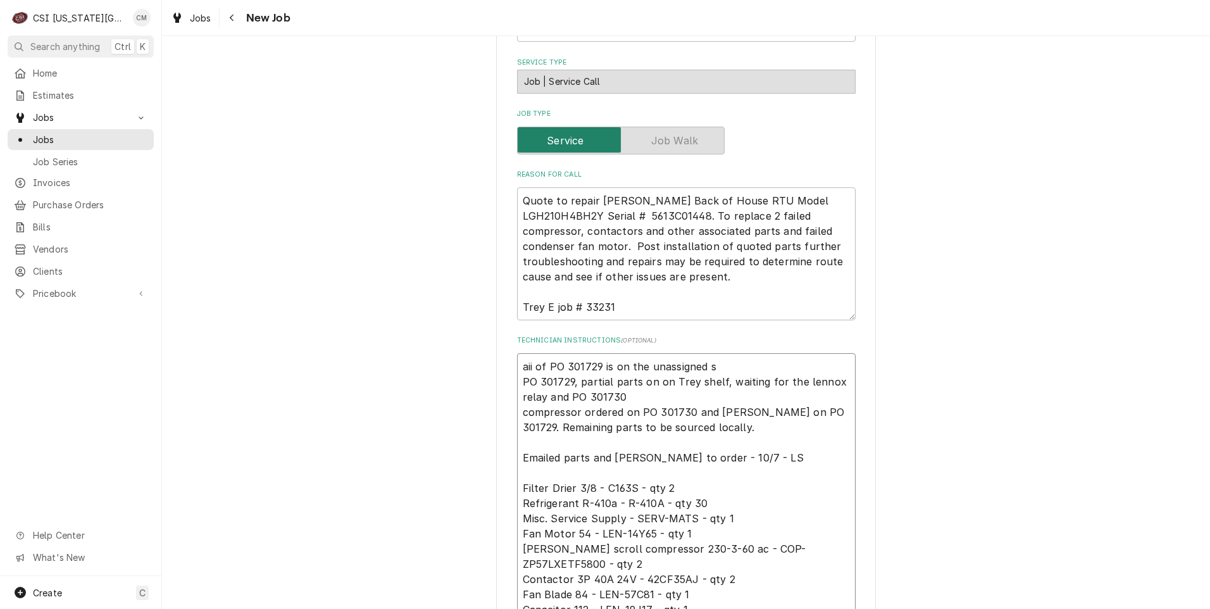
type textarea "aii of PO 301729 is on the unassigned sh PO 301729, partial parts on on Trey sh…"
type textarea "x"
type textarea "aii of PO 301729 is on the unassigned she PO 301729, partial parts on on Trey s…"
type textarea "x"
type textarea "aii of PO 301729 is on the unassigned shel PO 301729, partial parts on on Trey …"
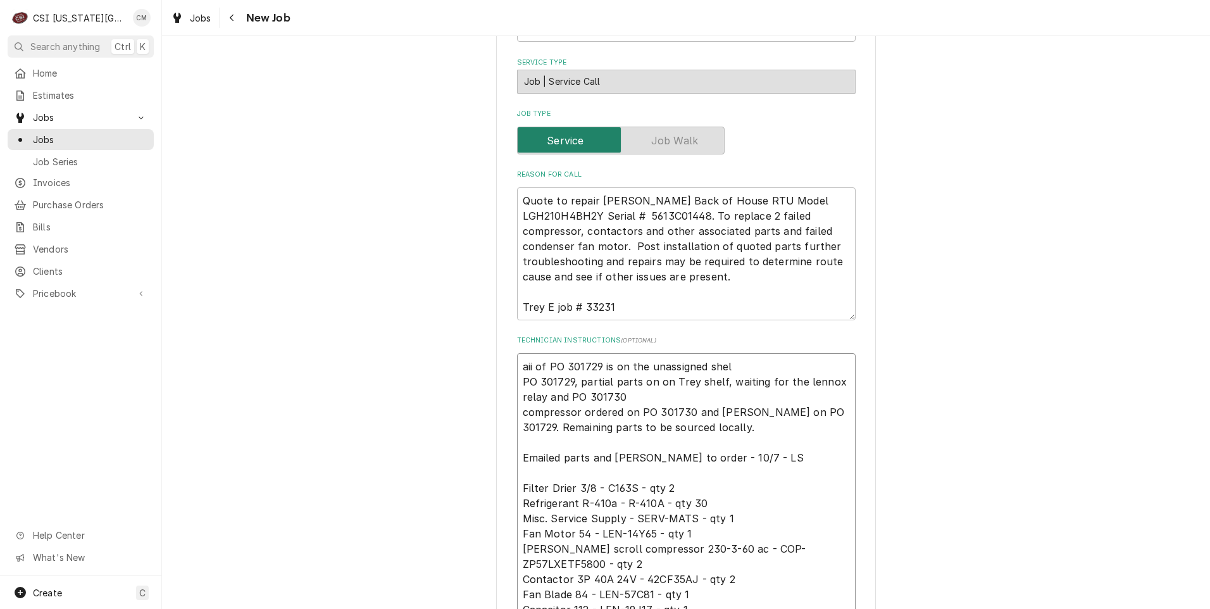
type textarea "x"
type textarea "aii of PO 301729 is on the unassigned shelf PO 301729, partial parts on on Trey…"
drag, startPoint x: 703, startPoint y: 333, endPoint x: 643, endPoint y: 340, distance: 59.9
click at [643, 353] on textarea "aii of PO 301729 is on the unassigned shelf PO 301729, partial parts on on Trey…" at bounding box center [686, 503] width 338 height 300
drag, startPoint x: 689, startPoint y: 350, endPoint x: 669, endPoint y: 352, distance: 19.8
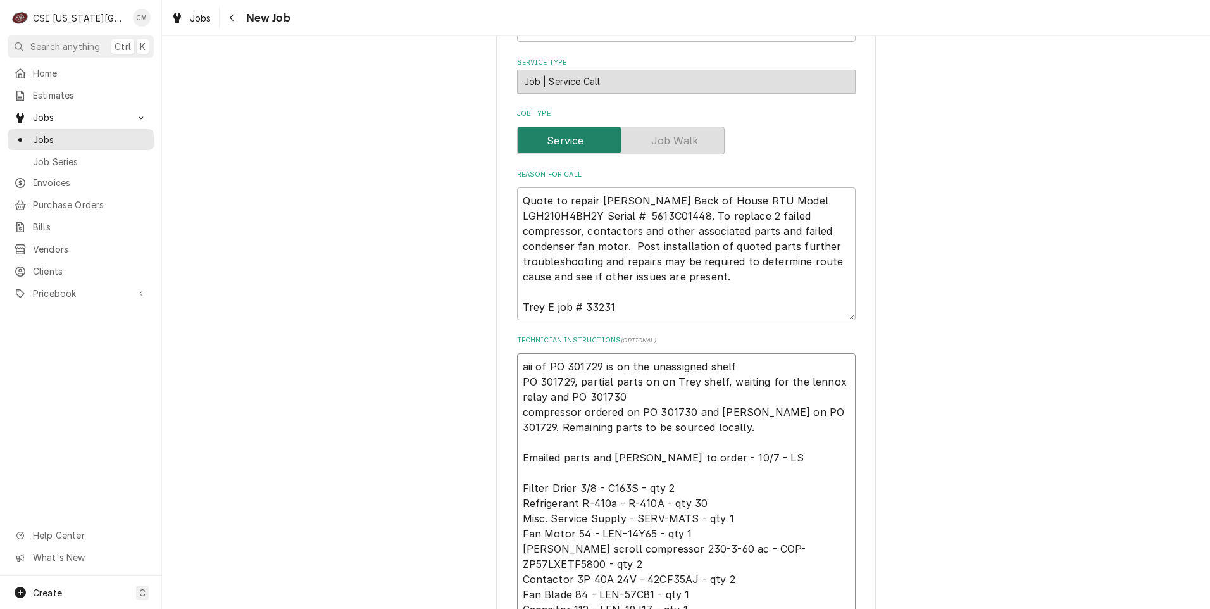
click at [669, 353] on textarea "aii of PO 301729 is on the unassigned shelf PO 301729, partial parts on on Trey…" at bounding box center [686, 503] width 338 height 300
paste textarea "unassigned"
type textarea "x"
type textarea "aii of PO 301729 is on the unassigned shelf PO 301729, partial parts on on unas…"
type textarea "x"
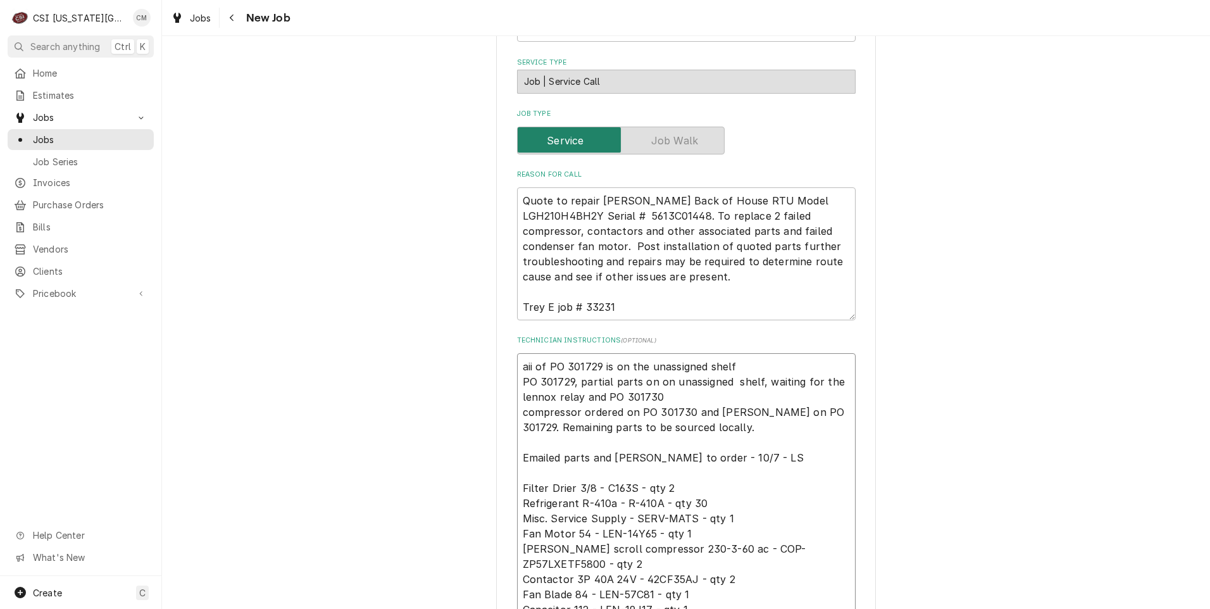
type textarea "aii of PO 301729 is on the unassigned shelf PO 301729, partial parts on on unas…"
type textarea "x"
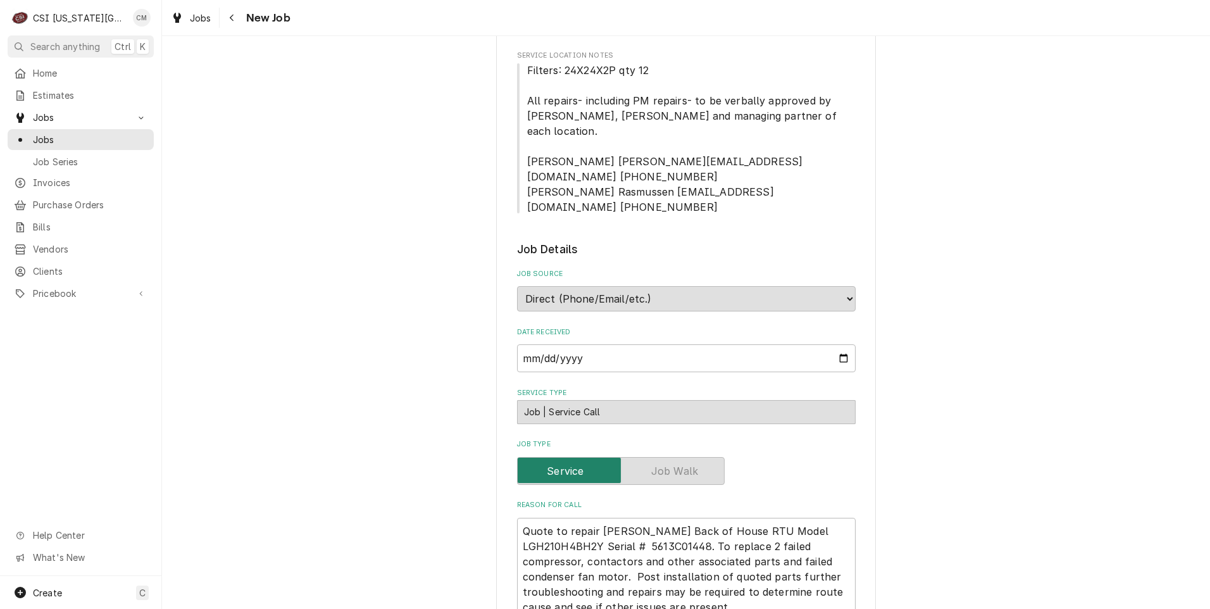
scroll to position [0, 0]
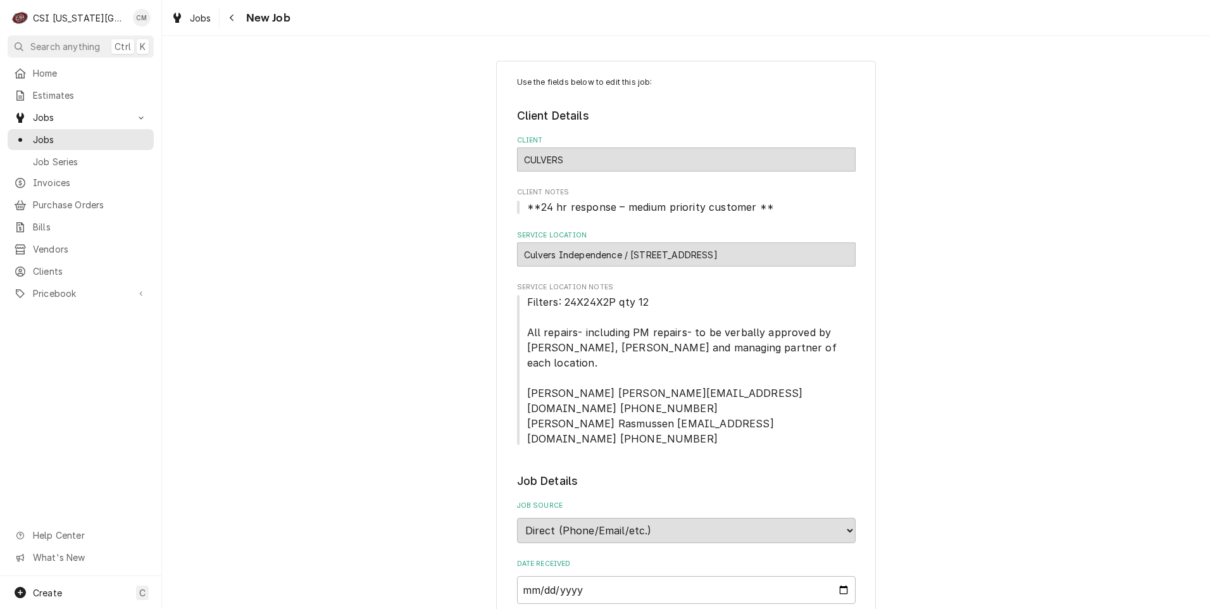
type textarea "aii of PO 301729 is on the unassigned shelf PO 301729, partial parts on on unas…"
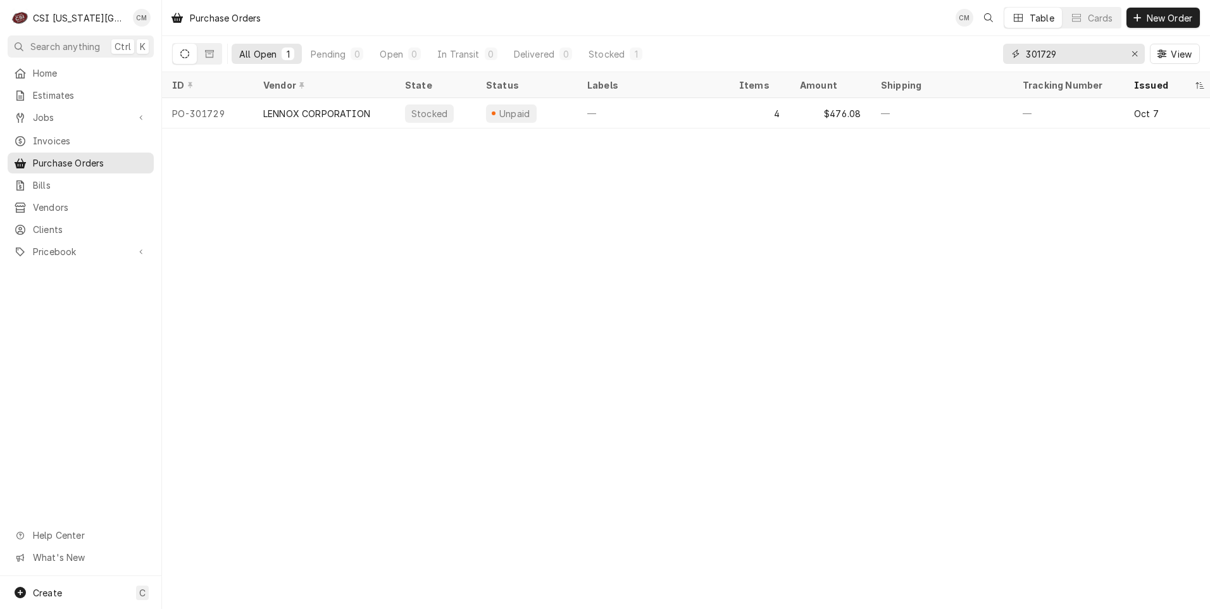
drag, startPoint x: 1074, startPoint y: 47, endPoint x: 1000, endPoint y: 50, distance: 74.1
click at [1000, 50] on div "All Open 1 Pending 0 Open 0 In Transit 0 Delivered 0 Stocked 1 301729 View" at bounding box center [685, 53] width 1027 height 35
type input "301734"
click at [671, 109] on div "—" at bounding box center [653, 113] width 152 height 30
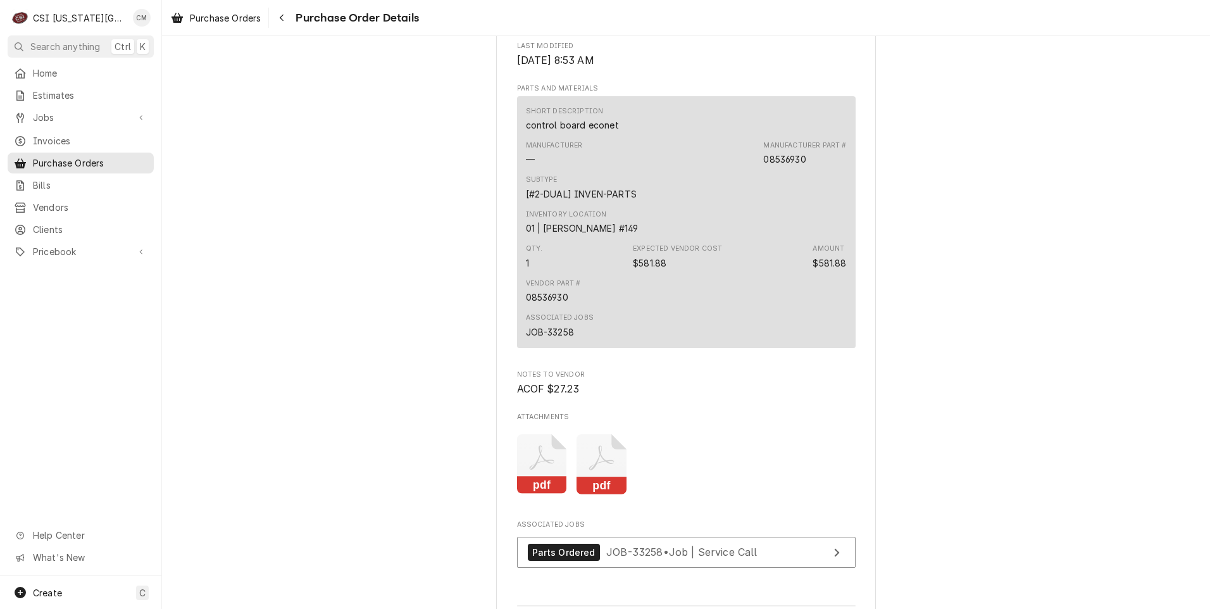
scroll to position [821, 0]
